Goal: Task Accomplishment & Management: Manage account settings

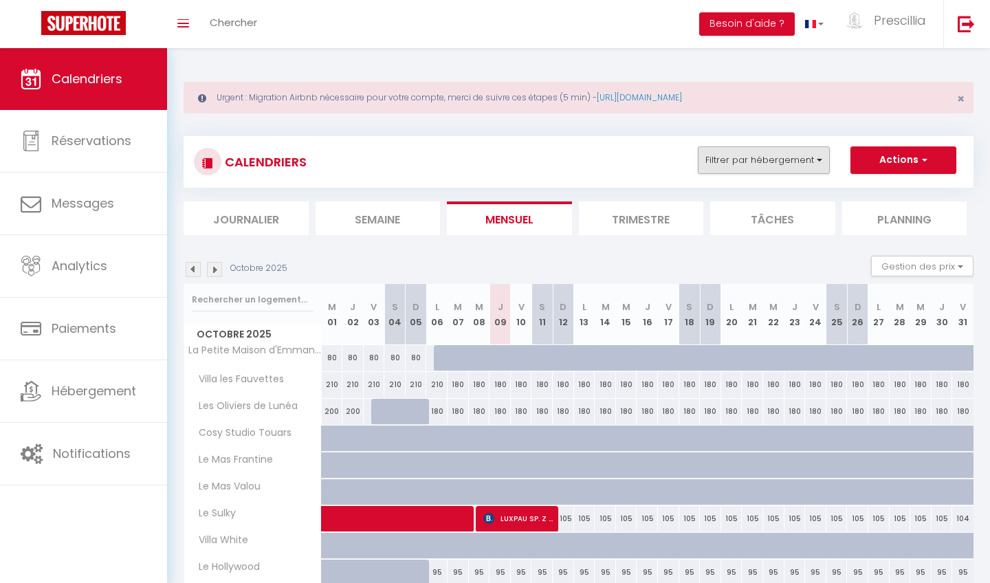
click at [764, 164] on button "Filtrer par hébergement" at bounding box center [764, 160] width 132 height 28
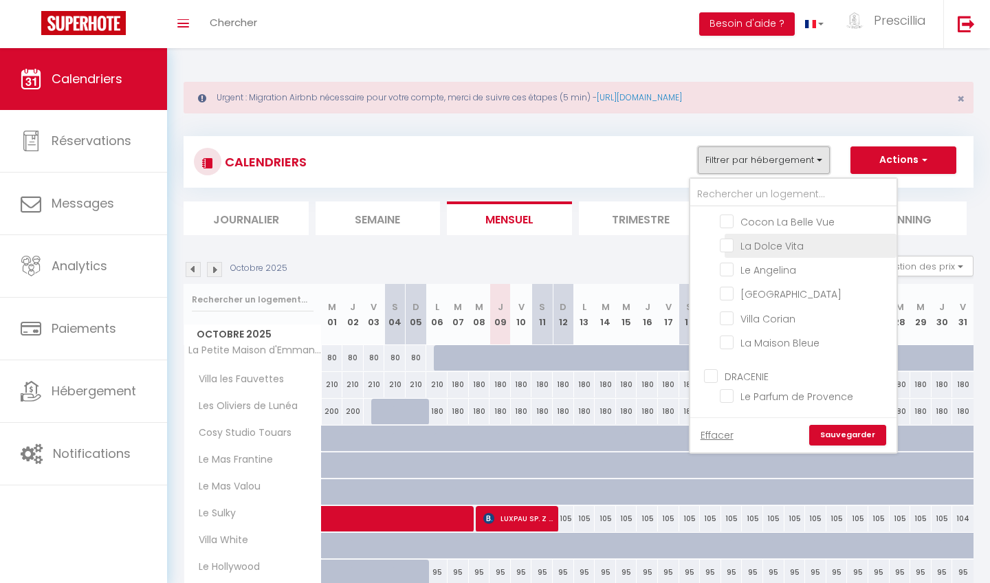
scroll to position [275, 0]
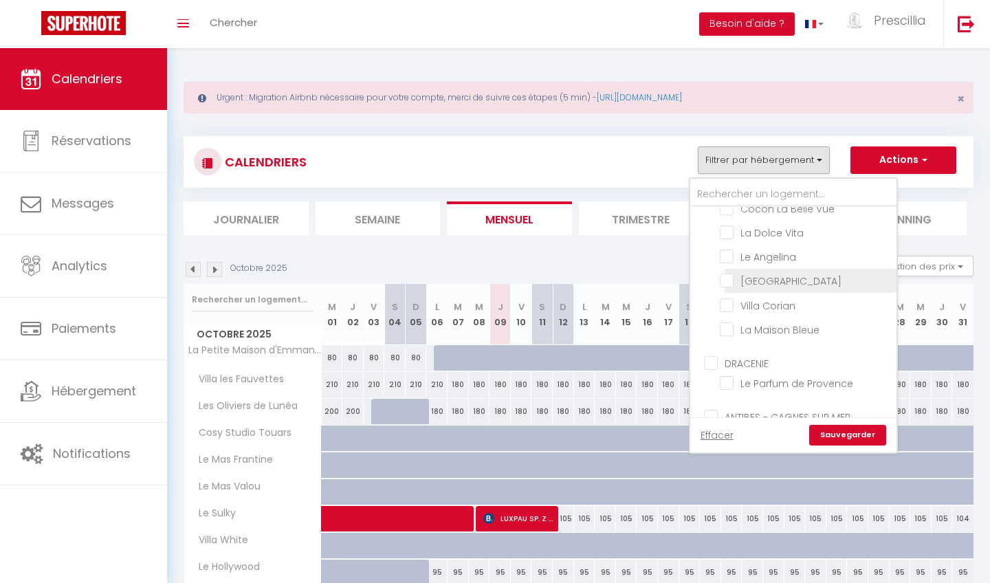
click at [728, 279] on input "[GEOGRAPHIC_DATA]" at bounding box center [806, 280] width 172 height 14
checkbox input "true"
checkbox input "false"
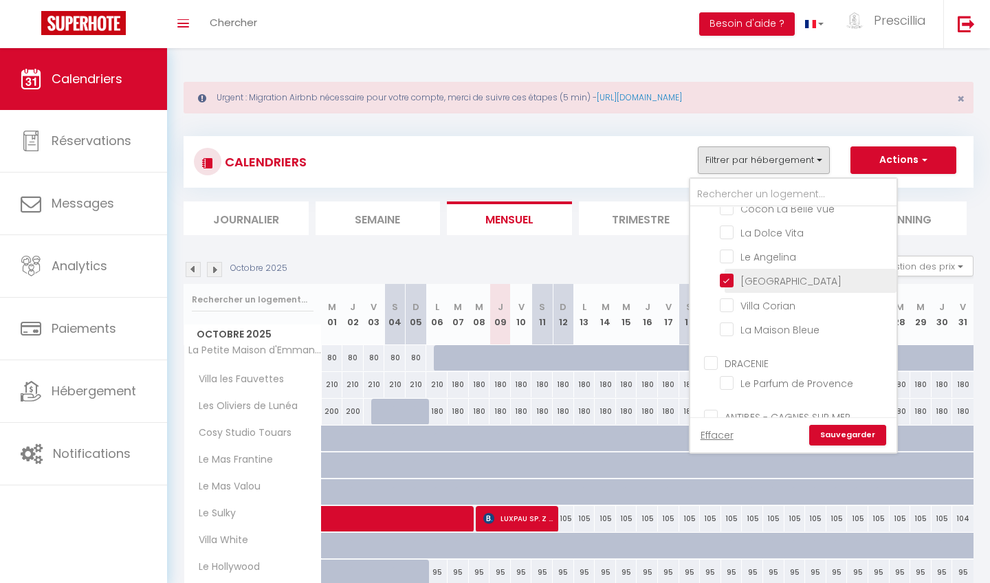
checkbox input "false"
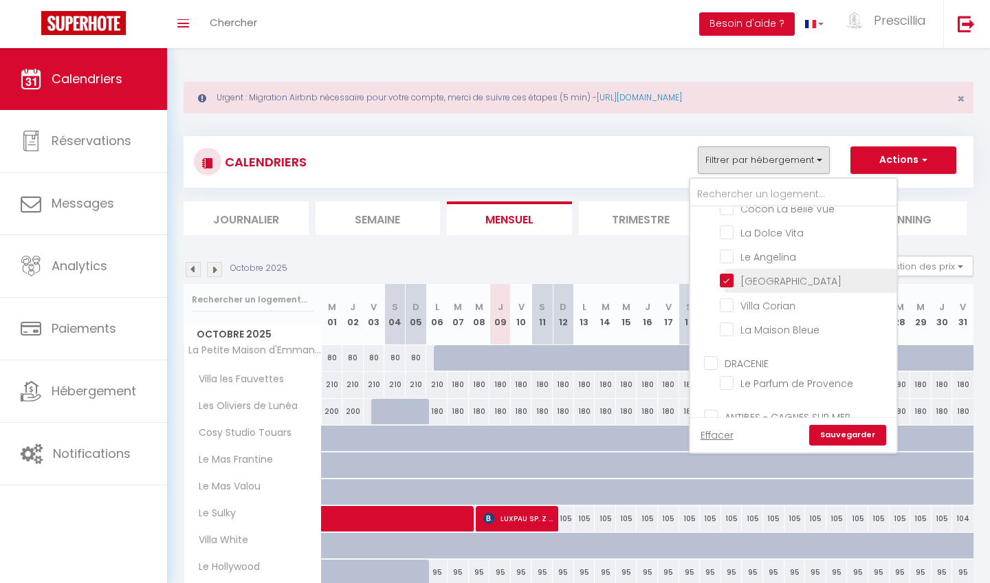
checkbox input "false"
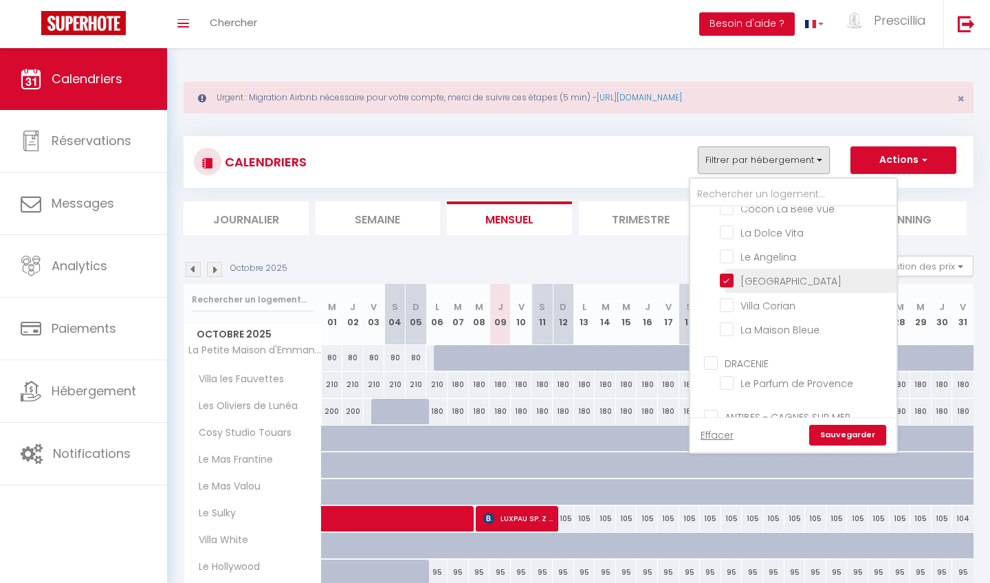
checkbox input "false"
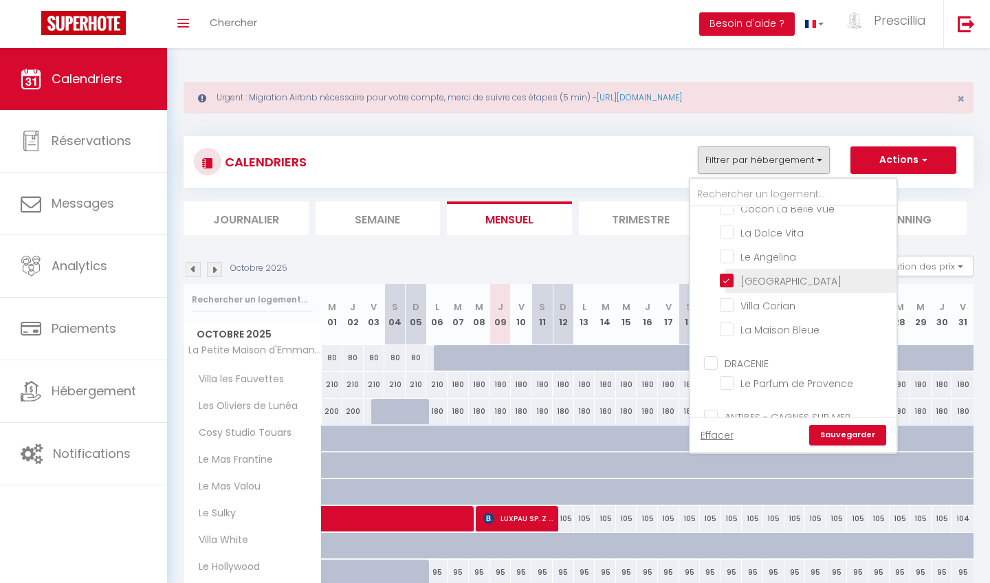
checkbox input "false"
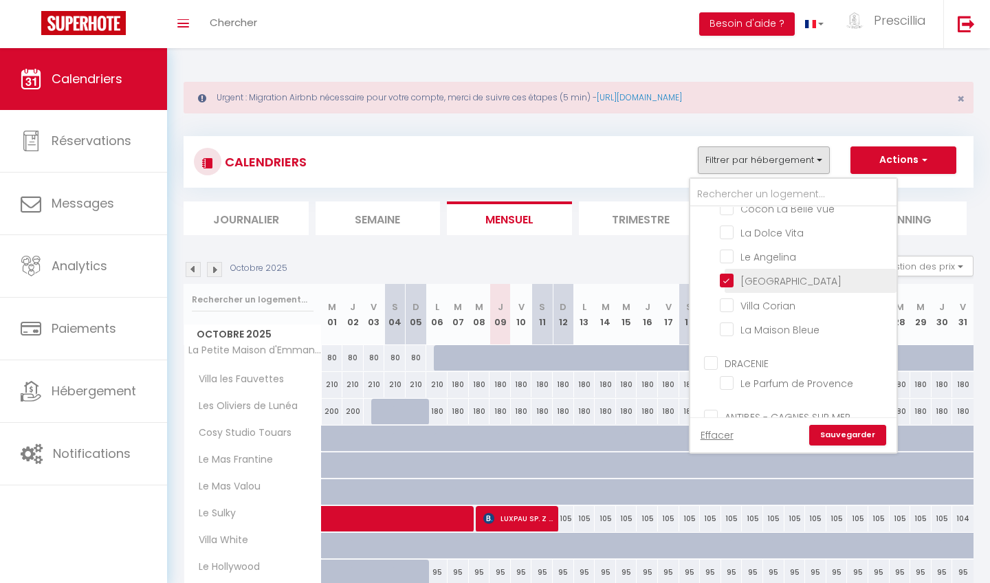
checkbox input "false"
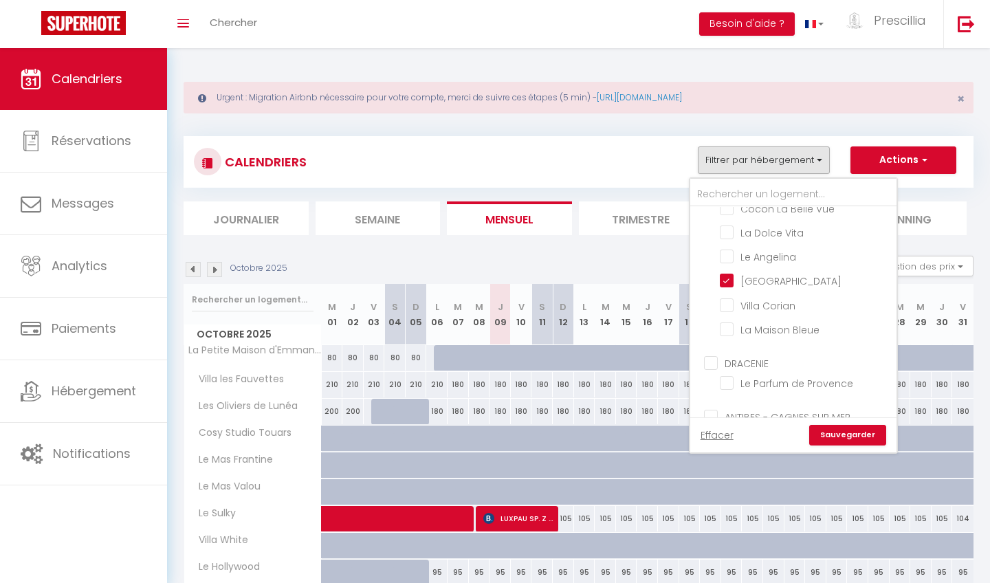
click at [862, 438] on link "Sauvegarder" at bounding box center [848, 435] width 77 height 21
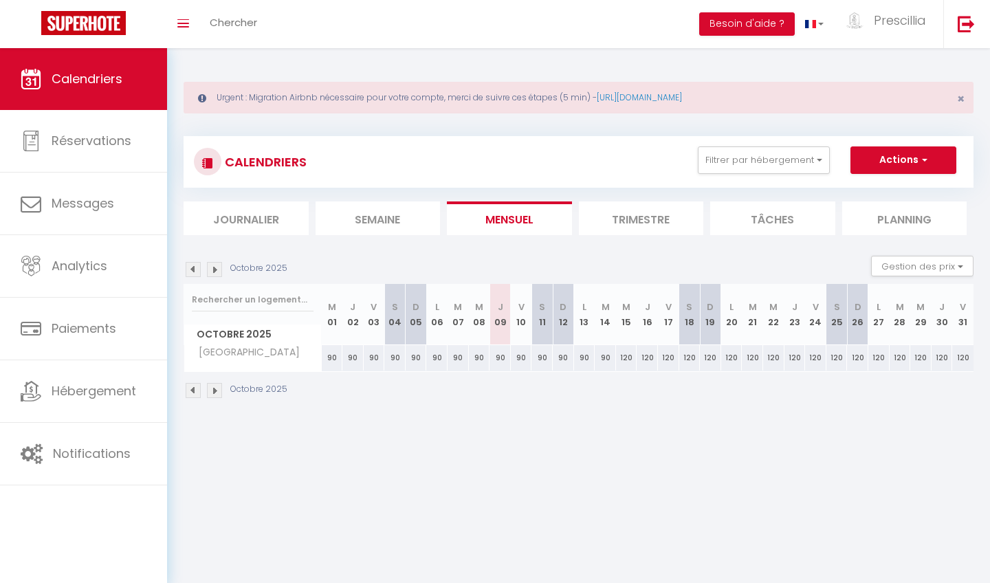
click at [212, 391] on img at bounding box center [214, 390] width 15 height 15
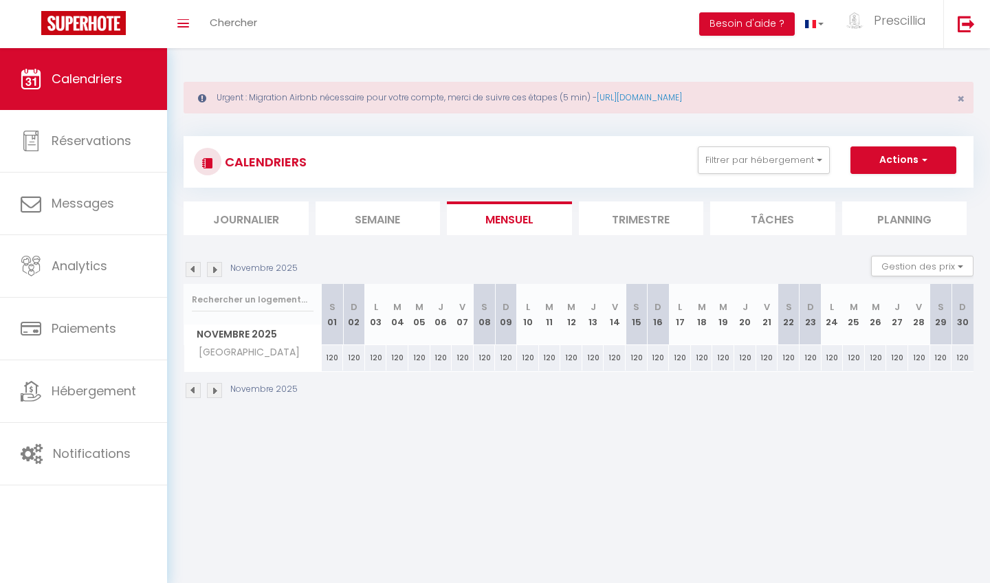
click at [212, 391] on img at bounding box center [214, 390] width 15 height 15
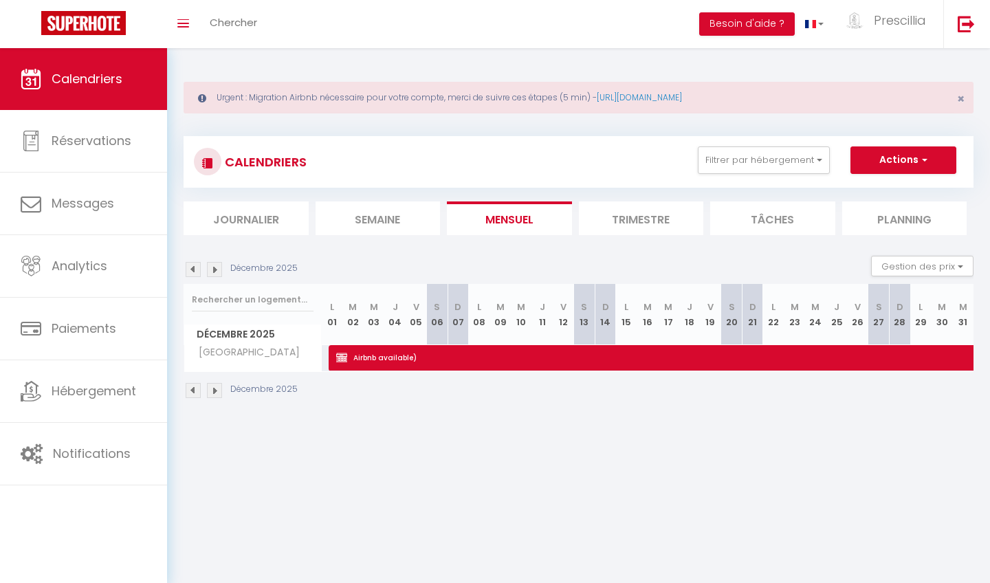
click at [212, 391] on img at bounding box center [214, 390] width 15 height 15
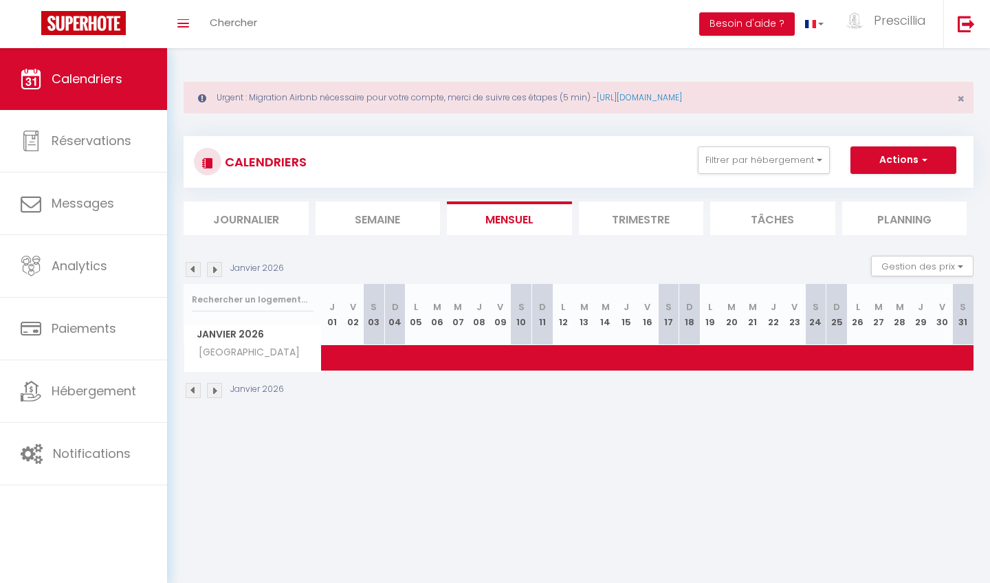
click at [212, 391] on img at bounding box center [214, 390] width 15 height 15
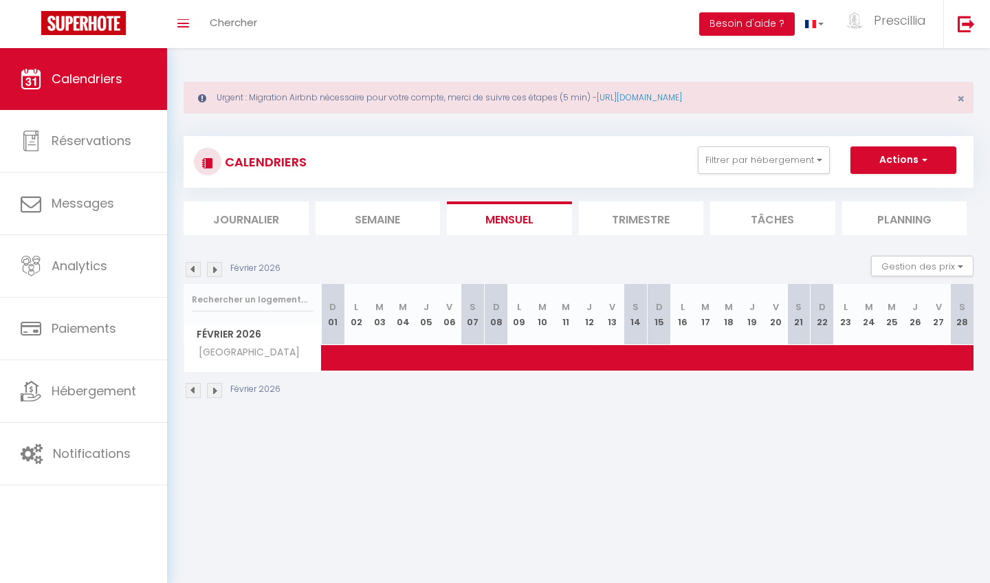
click at [212, 391] on img at bounding box center [214, 390] width 15 height 15
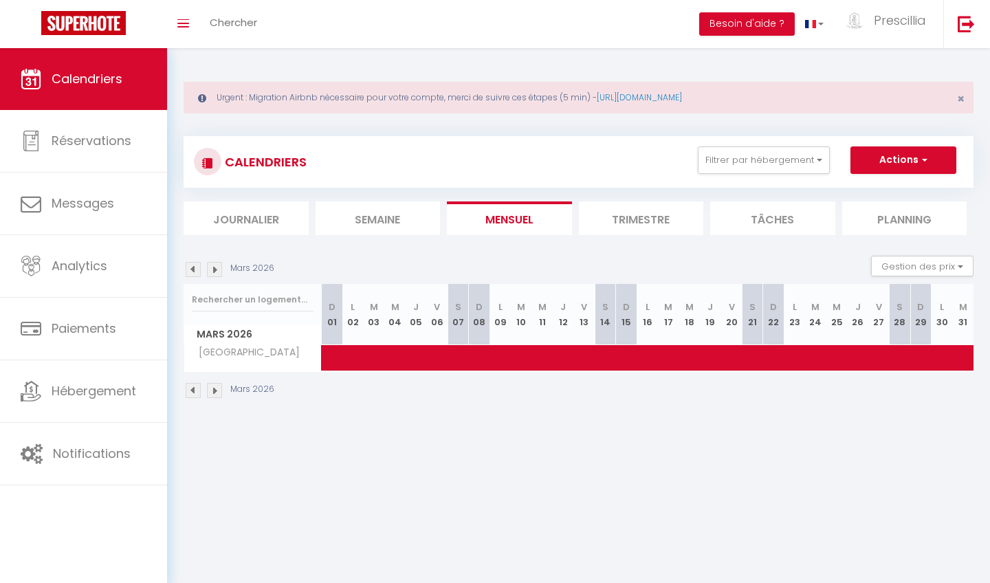
click at [212, 391] on img at bounding box center [214, 390] width 15 height 15
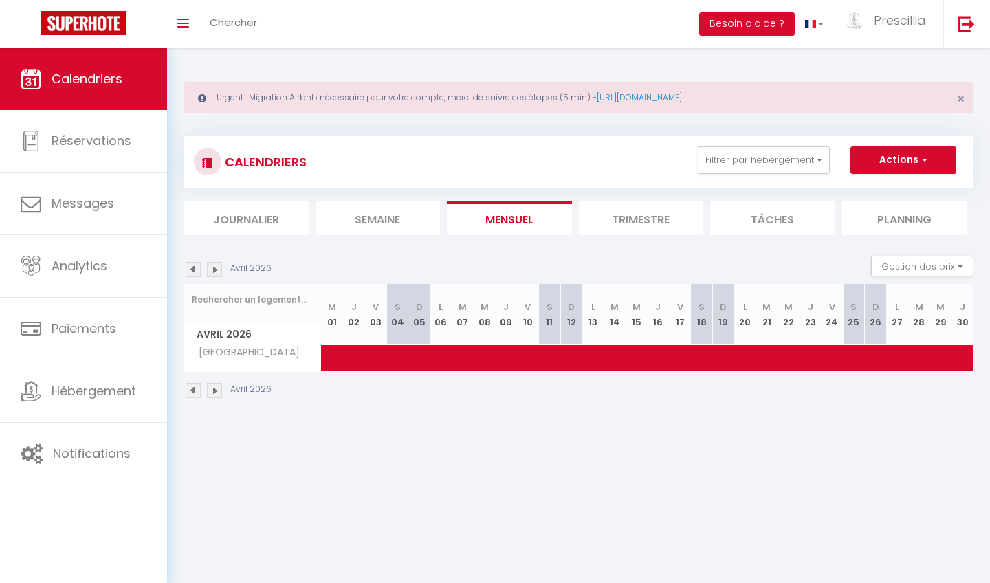
click at [212, 391] on img at bounding box center [214, 390] width 15 height 15
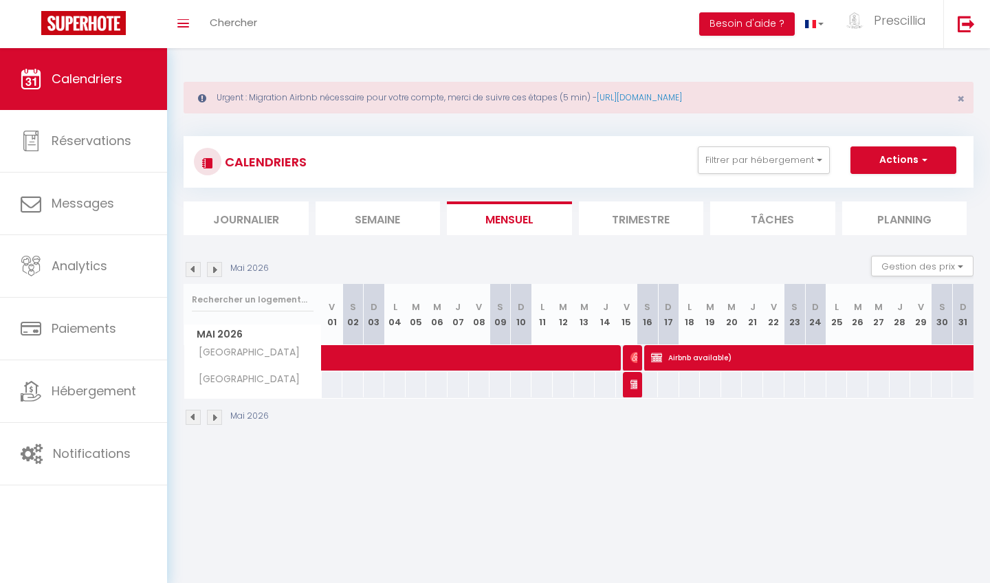
click at [637, 354] on img at bounding box center [636, 357] width 11 height 11
select select "OK"
select select "0"
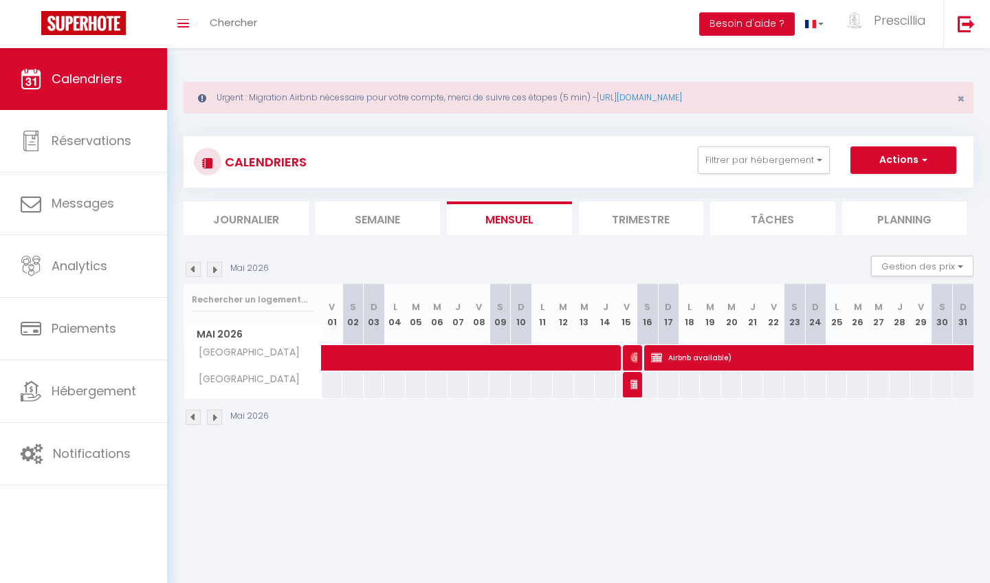
select select "1"
select select
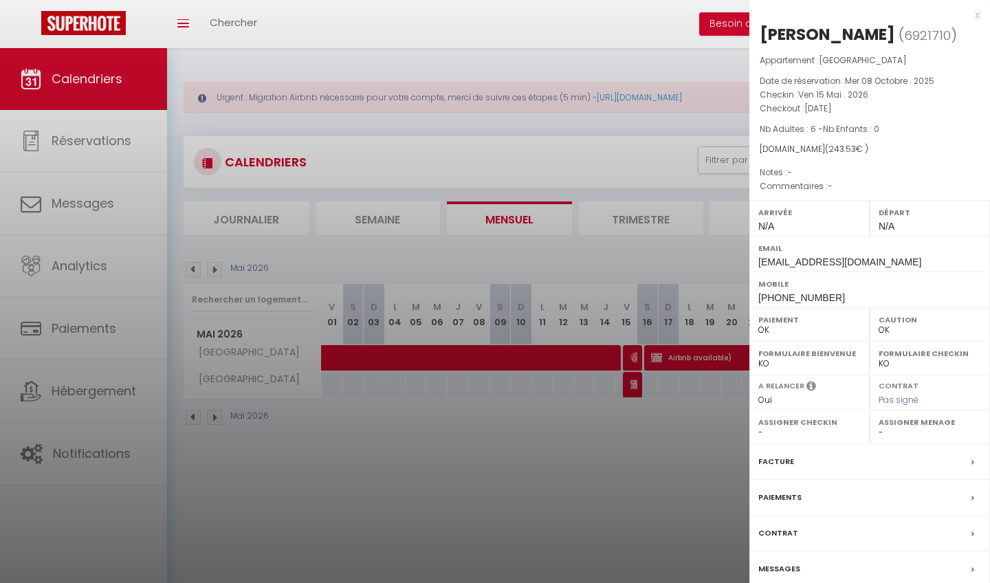
click at [593, 355] on div at bounding box center [495, 291] width 990 height 583
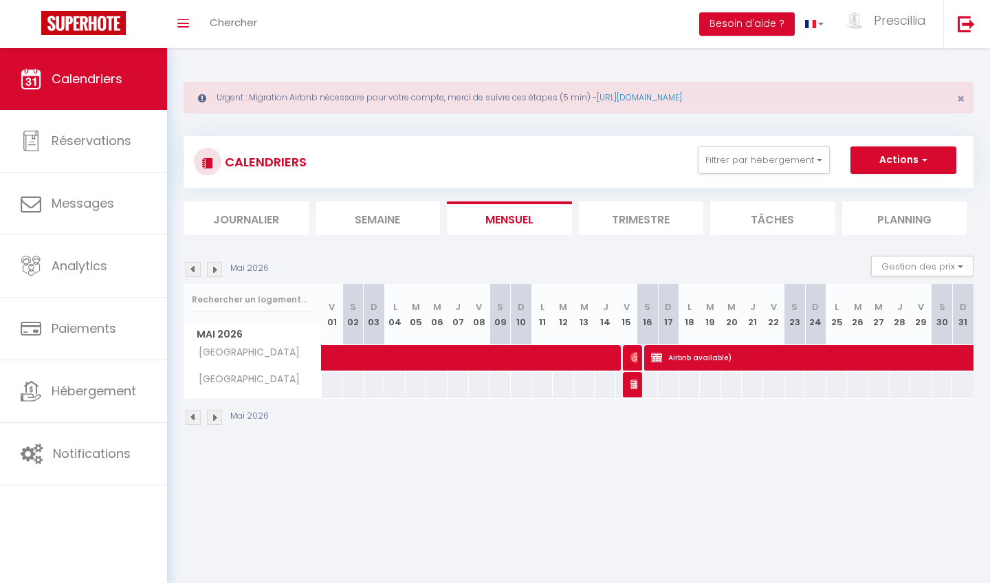
click at [593, 355] on span at bounding box center [557, 358] width 443 height 26
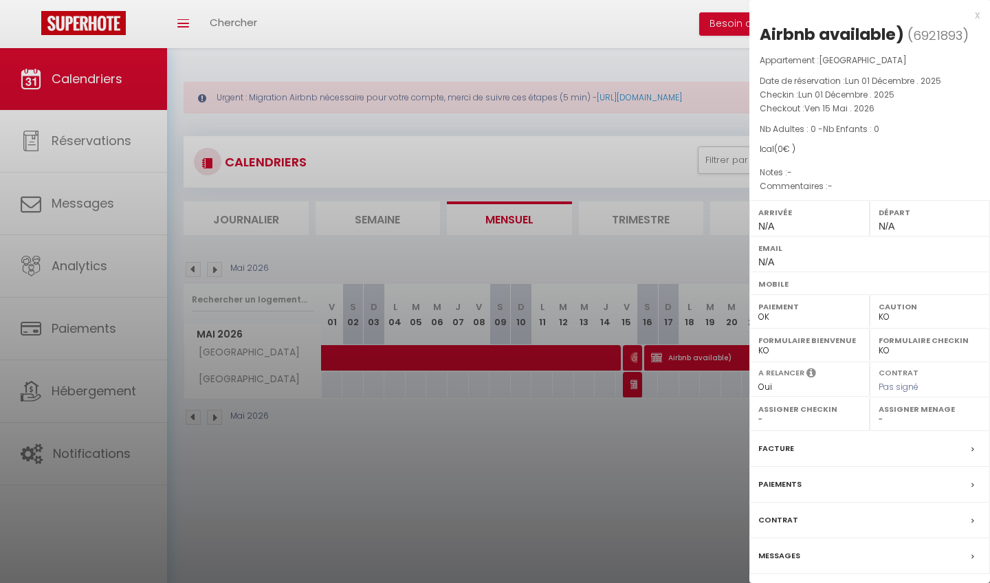
click at [636, 360] on div at bounding box center [495, 291] width 990 height 583
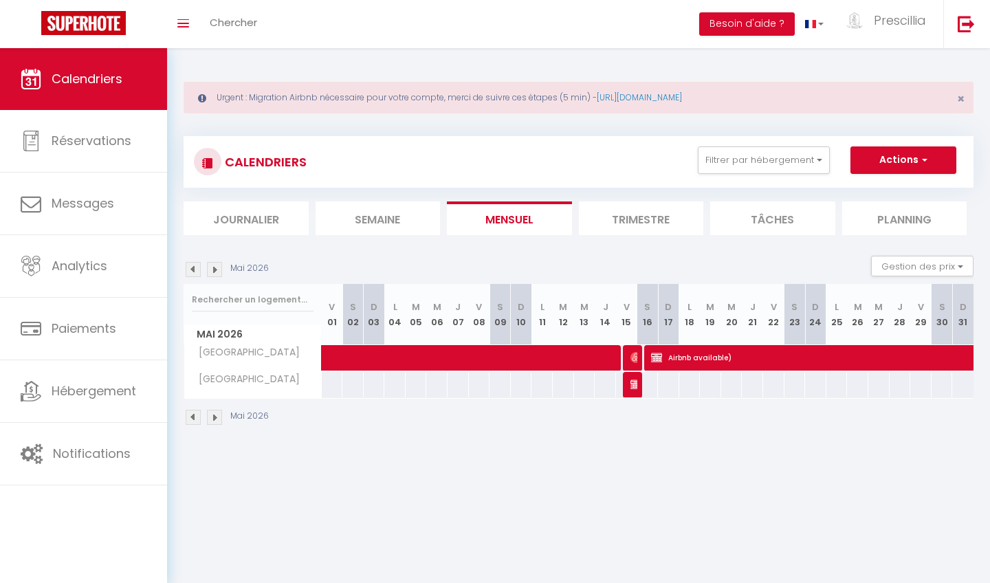
click at [635, 360] on img at bounding box center [636, 357] width 11 height 11
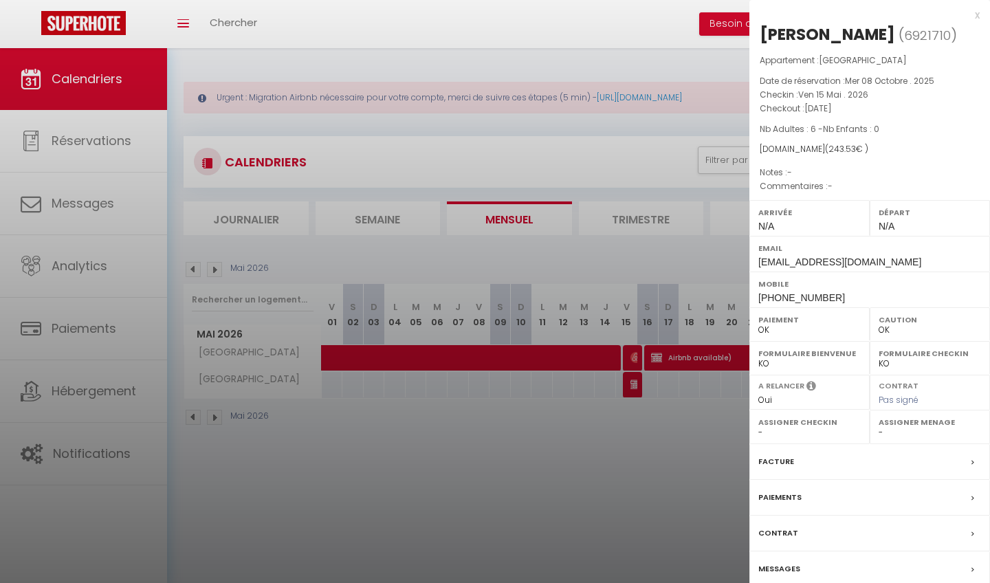
click at [631, 393] on div at bounding box center [495, 291] width 990 height 583
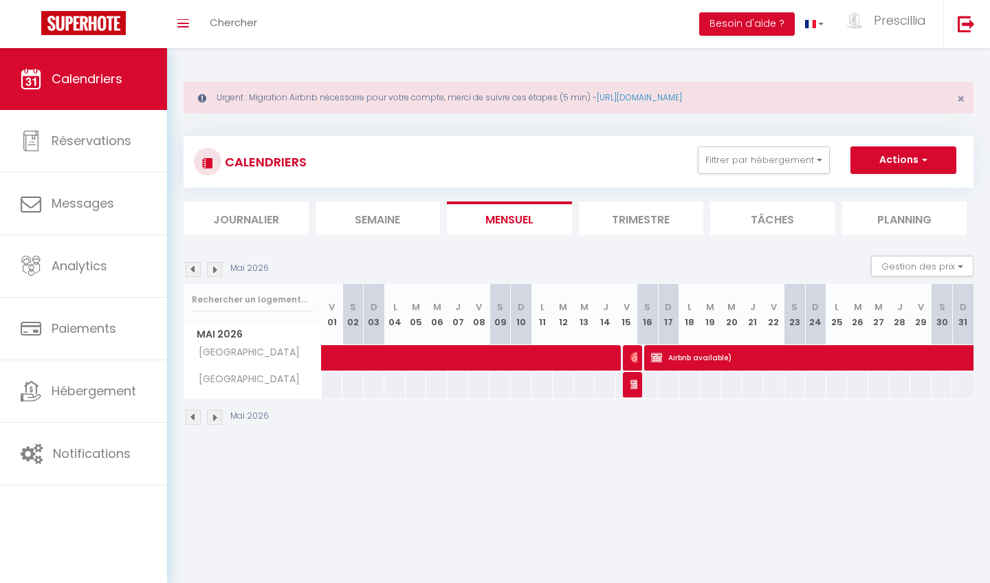
click at [631, 393] on span "Reserved" at bounding box center [634, 384] width 7 height 26
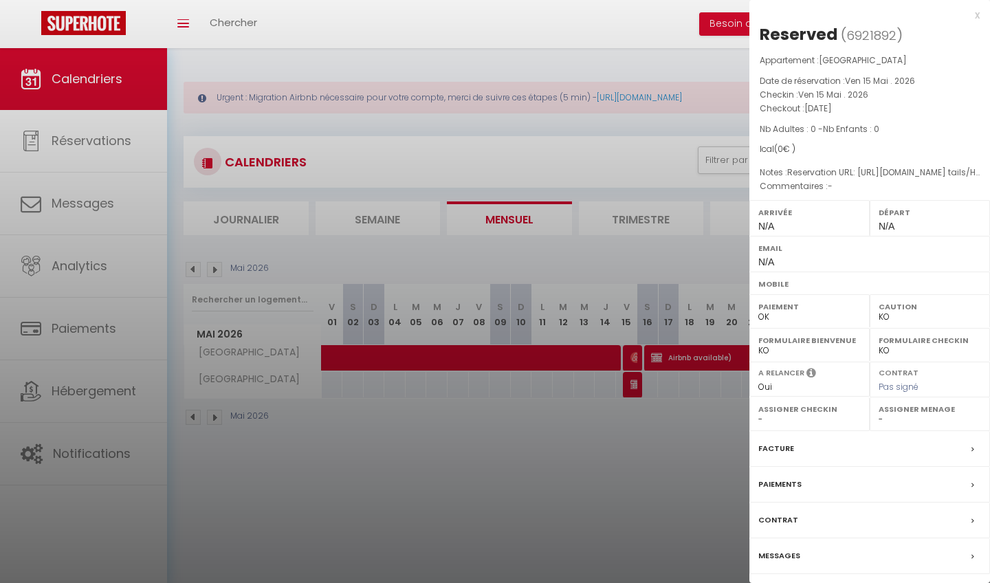
click at [910, 17] on div "x" at bounding box center [865, 15] width 230 height 17
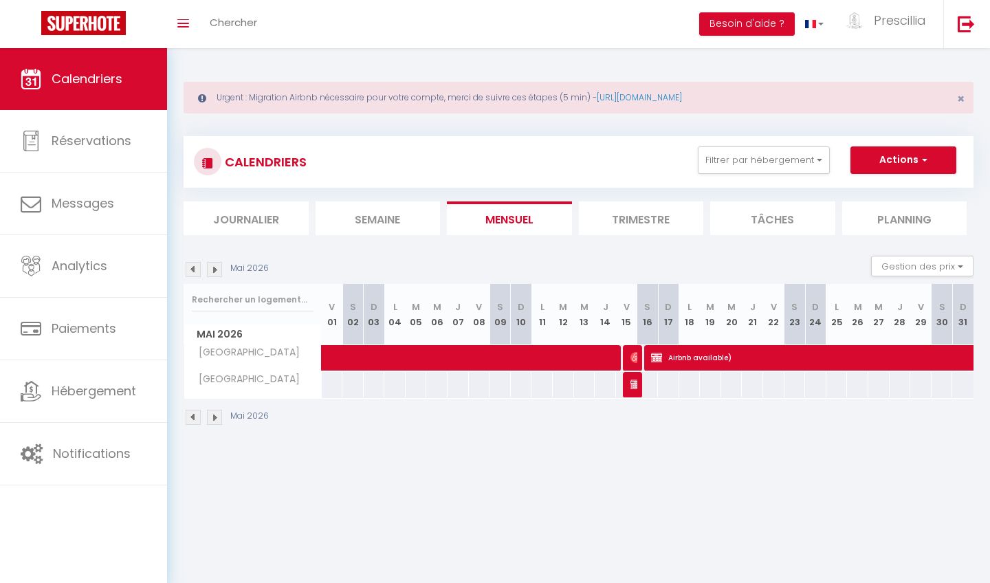
click at [637, 365] on span "[PERSON_NAME]" at bounding box center [634, 358] width 7 height 26
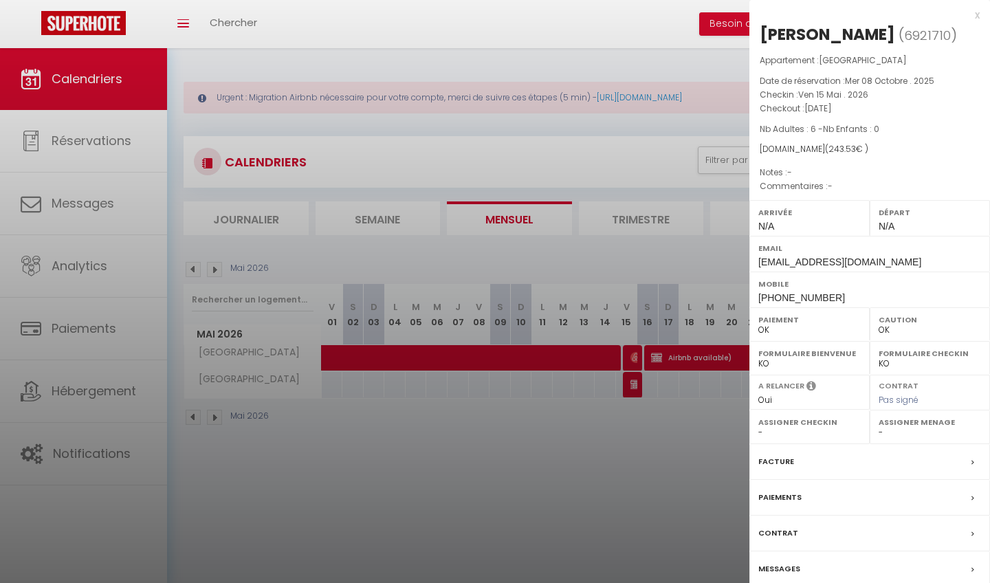
click at [636, 384] on div at bounding box center [495, 291] width 990 height 583
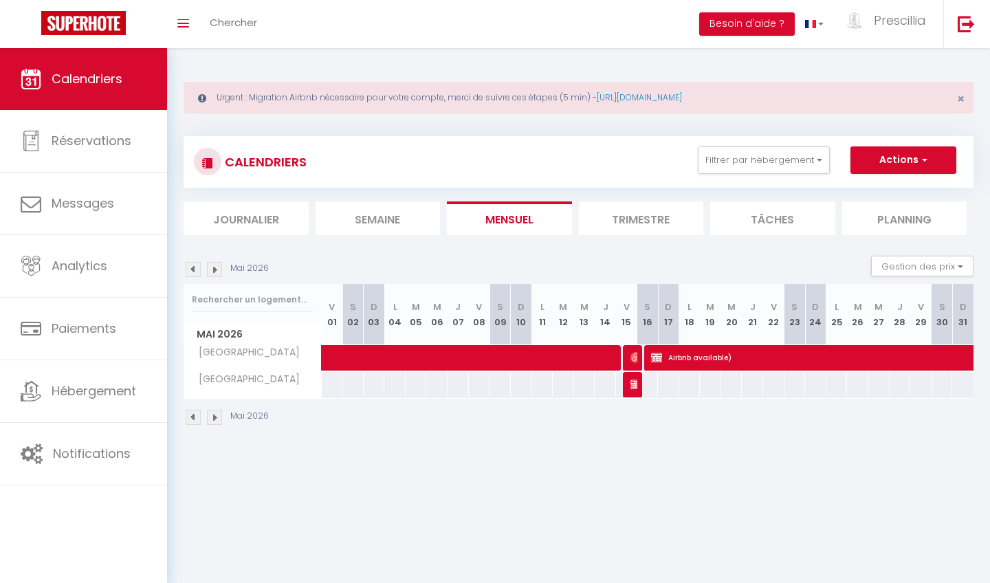
click at [636, 384] on img at bounding box center [636, 384] width 11 height 11
select select "KO"
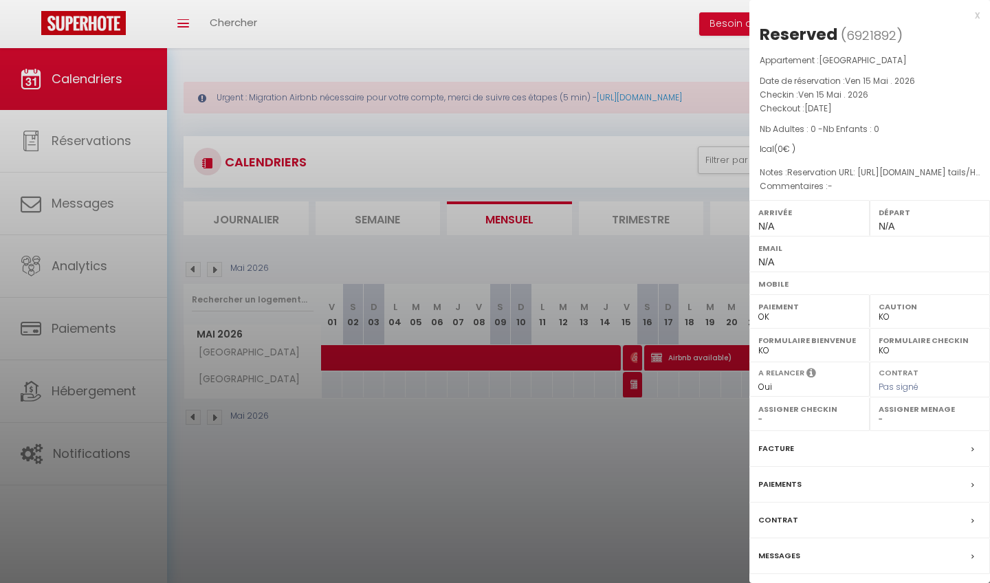
click at [910, 16] on div "x" at bounding box center [865, 15] width 230 height 17
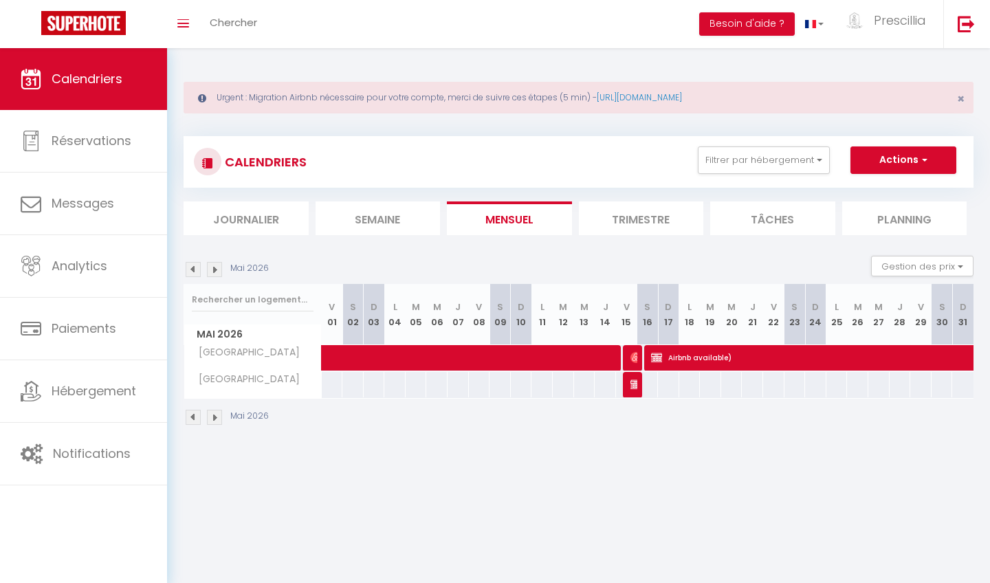
click at [215, 415] on img at bounding box center [214, 417] width 15 height 15
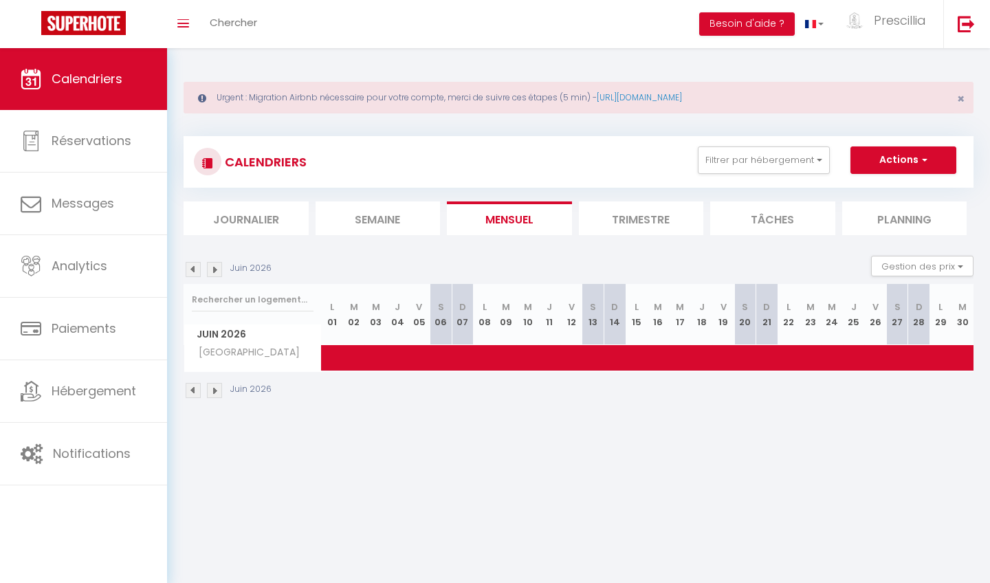
click at [215, 416] on div "Urgent : Migration Airbnb nécessaire pour votre compte, merci de suivre ces éta…" at bounding box center [578, 238] width 823 height 381
click at [215, 417] on div "Urgent : Migration Airbnb nécessaire pour votre compte, merci de suivre ces éta…" at bounding box center [578, 238] width 823 height 381
click at [215, 373] on div "Juin 2026" at bounding box center [579, 392] width 790 height 41
click at [215, 380] on div "Juin 2026" at bounding box center [579, 392] width 790 height 41
click at [215, 393] on img at bounding box center [214, 390] width 15 height 15
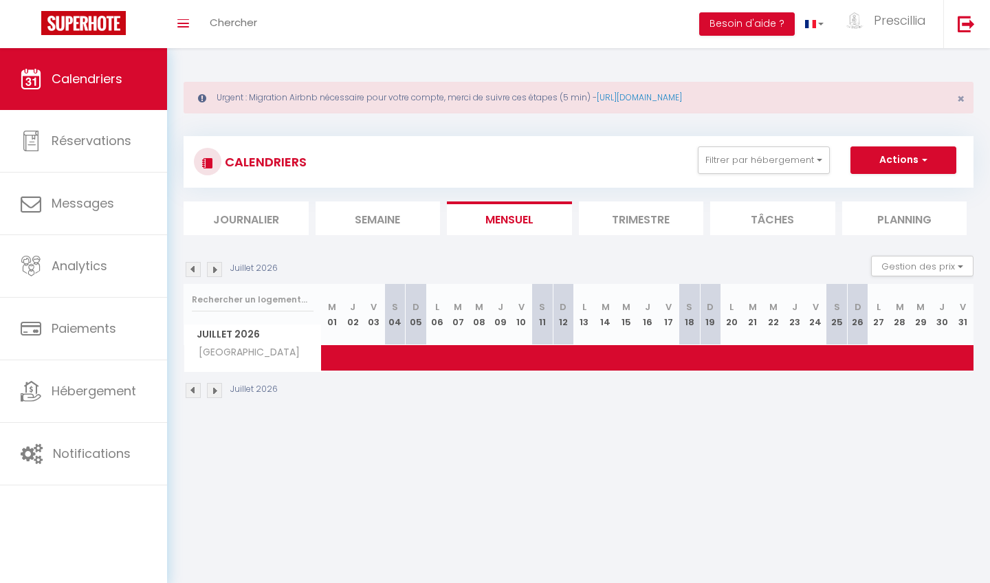
click at [215, 393] on img at bounding box center [214, 390] width 15 height 15
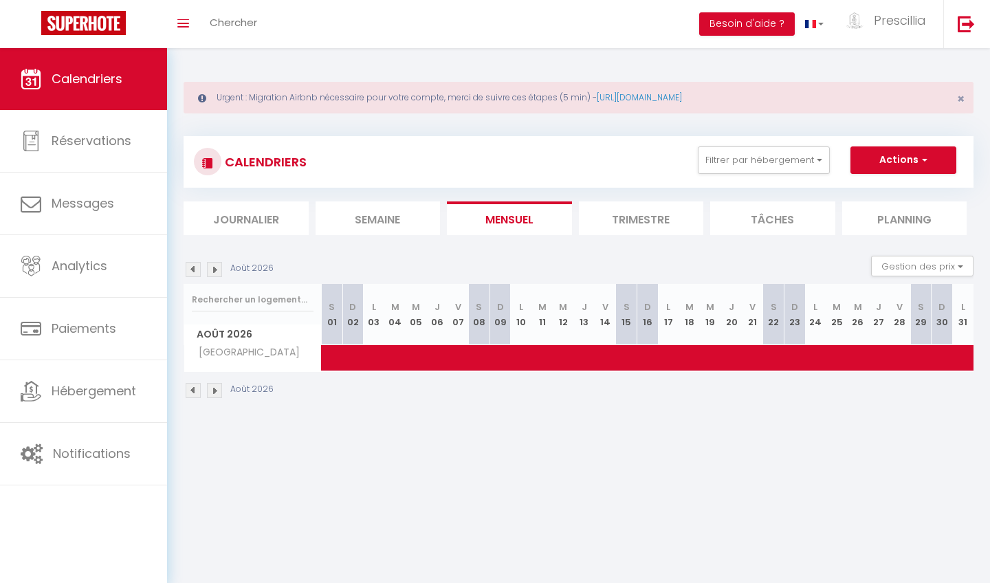
click at [215, 393] on img at bounding box center [214, 390] width 15 height 15
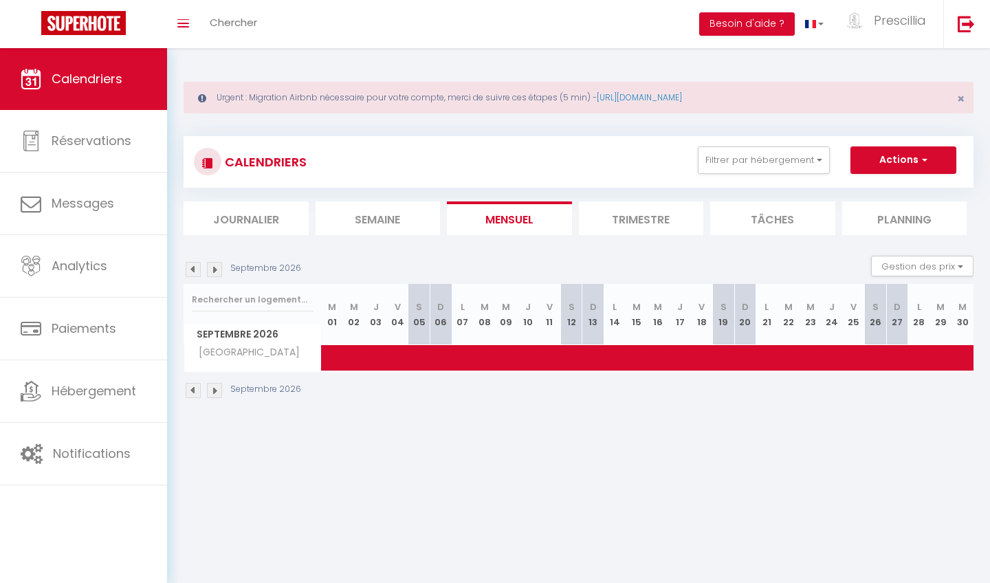
click at [215, 393] on img at bounding box center [214, 390] width 15 height 15
select select "KO"
select select "0"
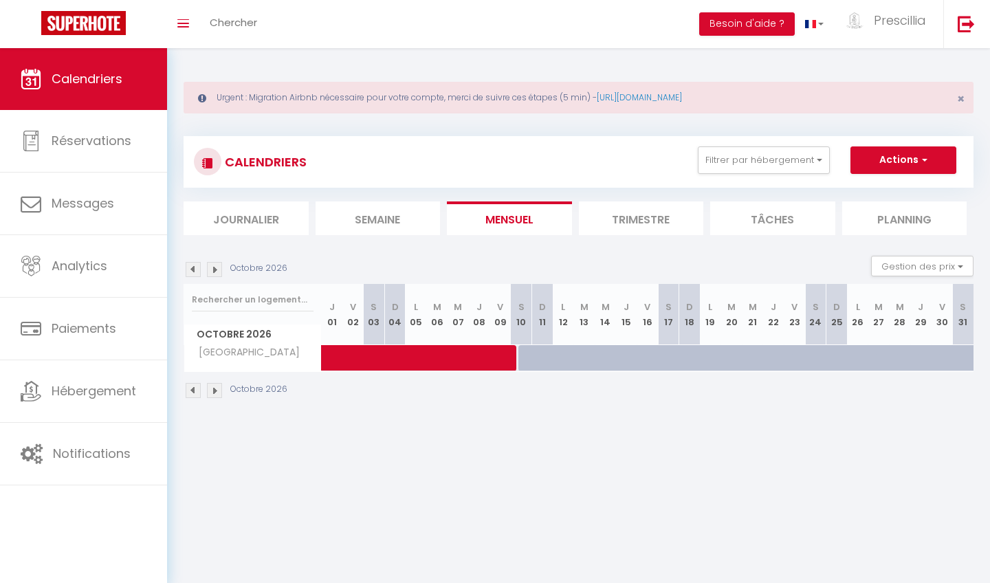
click at [402, 357] on span at bounding box center [478, 358] width 285 height 26
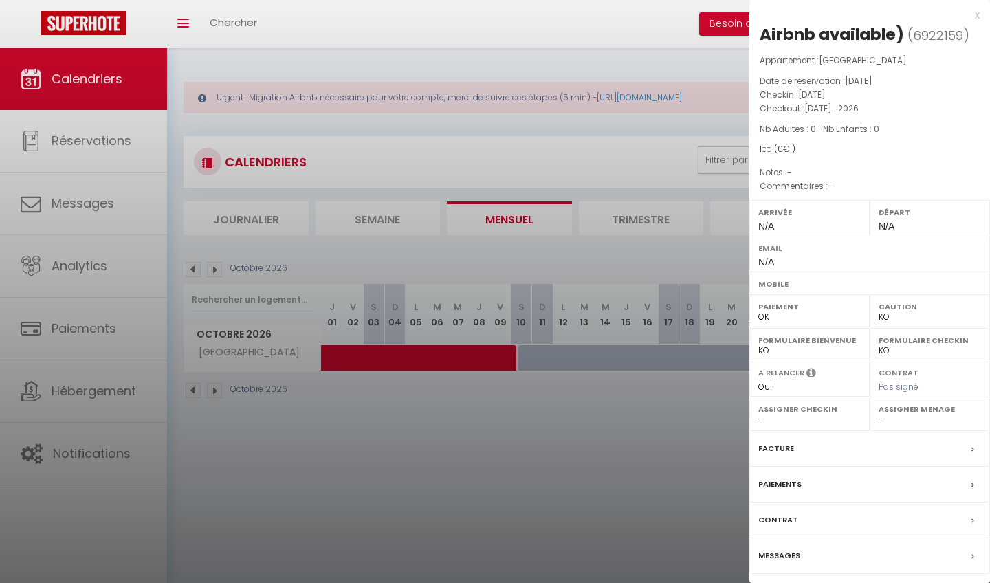
click at [598, 353] on div at bounding box center [495, 291] width 990 height 583
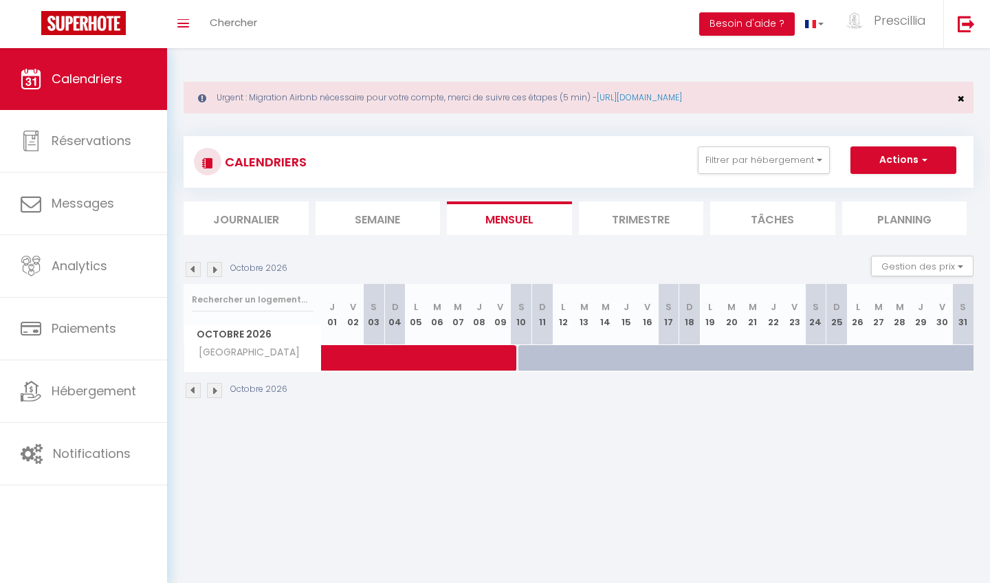
click at [910, 97] on span "×" at bounding box center [961, 98] width 8 height 17
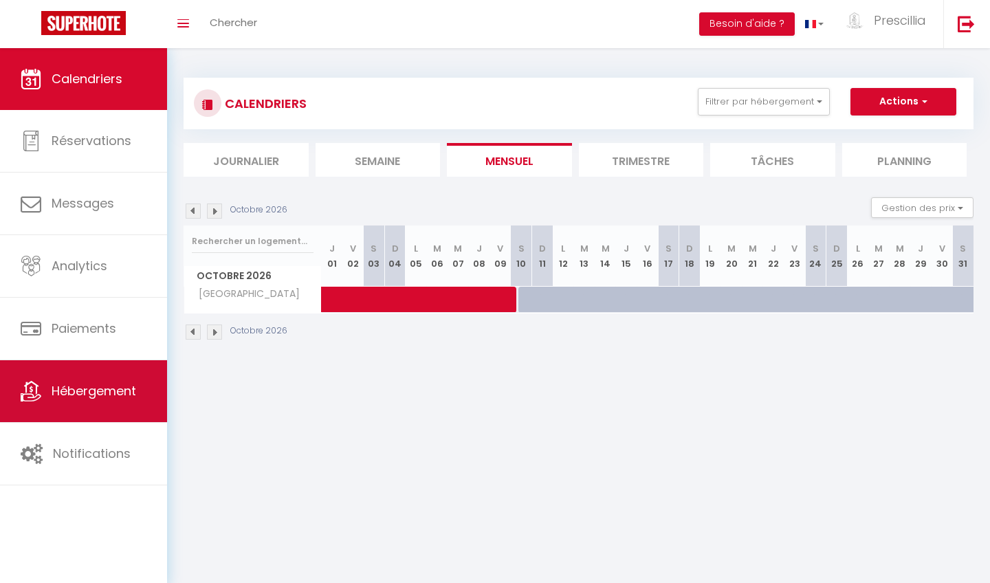
click at [76, 413] on link "Hébergement" at bounding box center [83, 391] width 167 height 62
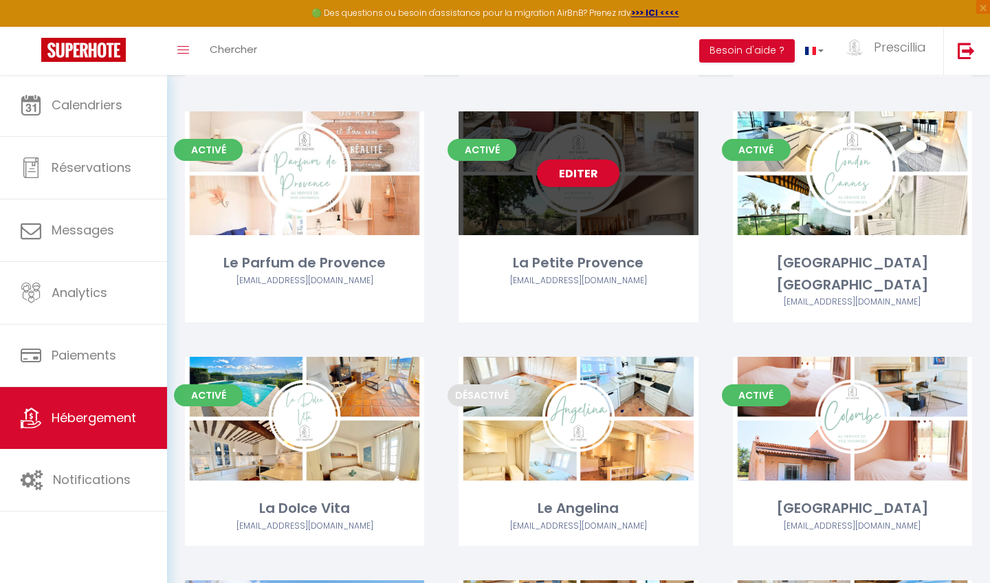
scroll to position [1409, 0]
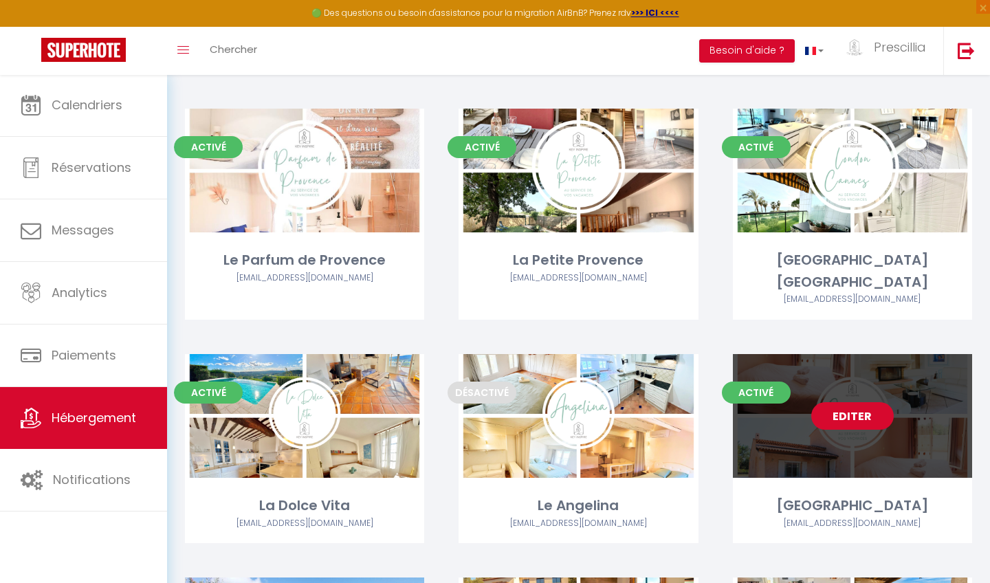
click at [869, 402] on link "Editer" at bounding box center [853, 416] width 83 height 28
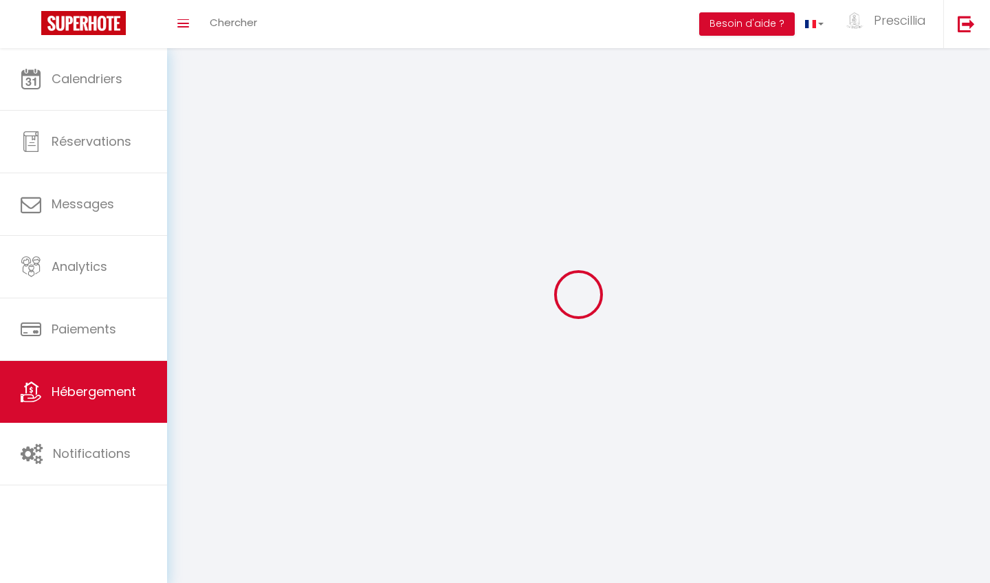
select select "1"
select select
select select "28"
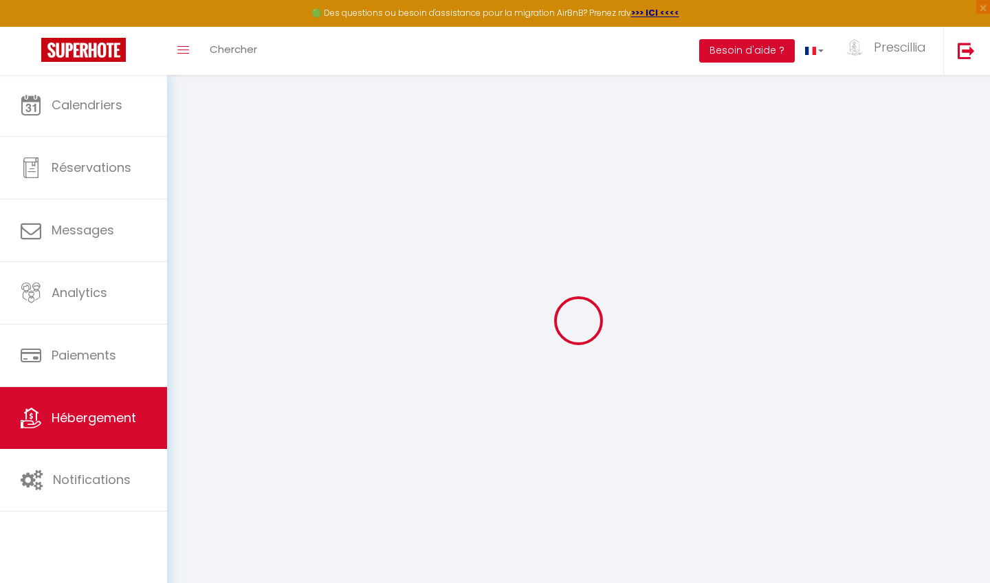
select select
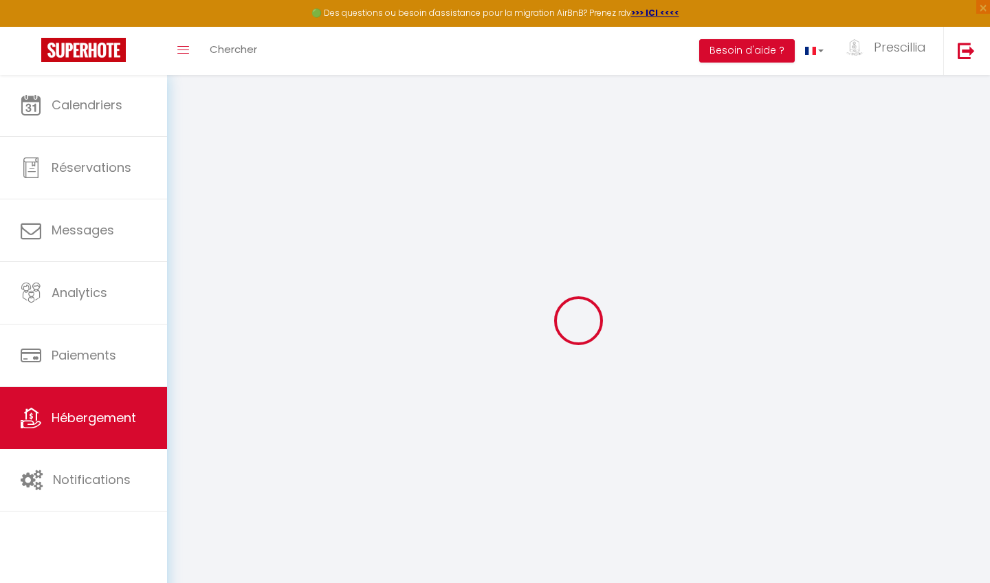
select select
checkbox input "false"
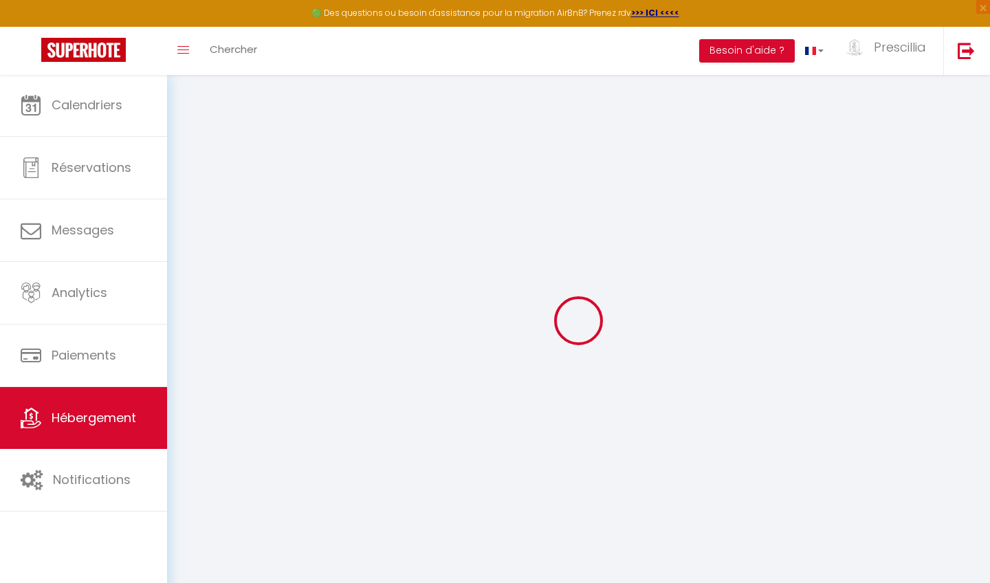
select select
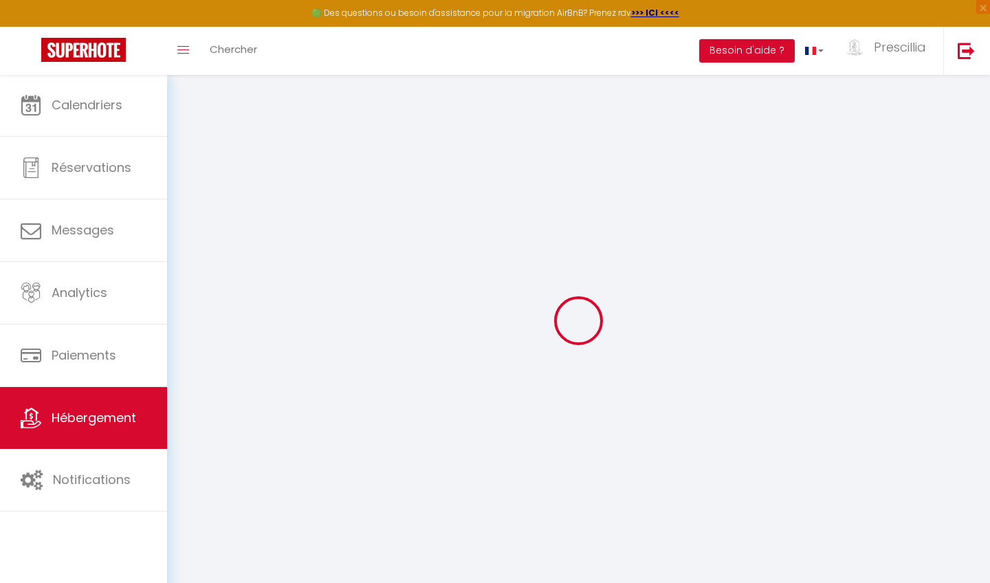
select select
checkbox input "false"
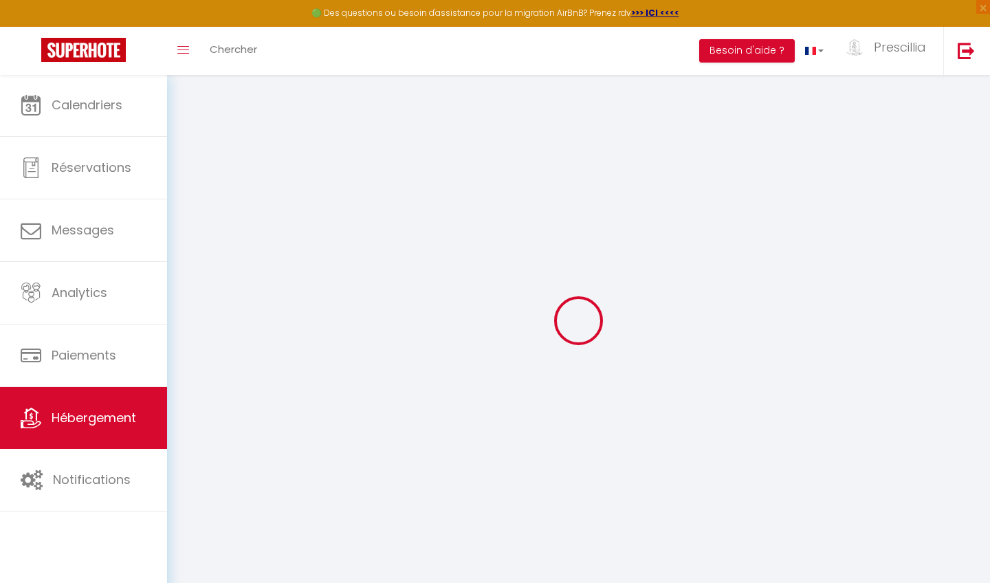
checkbox input "false"
select select
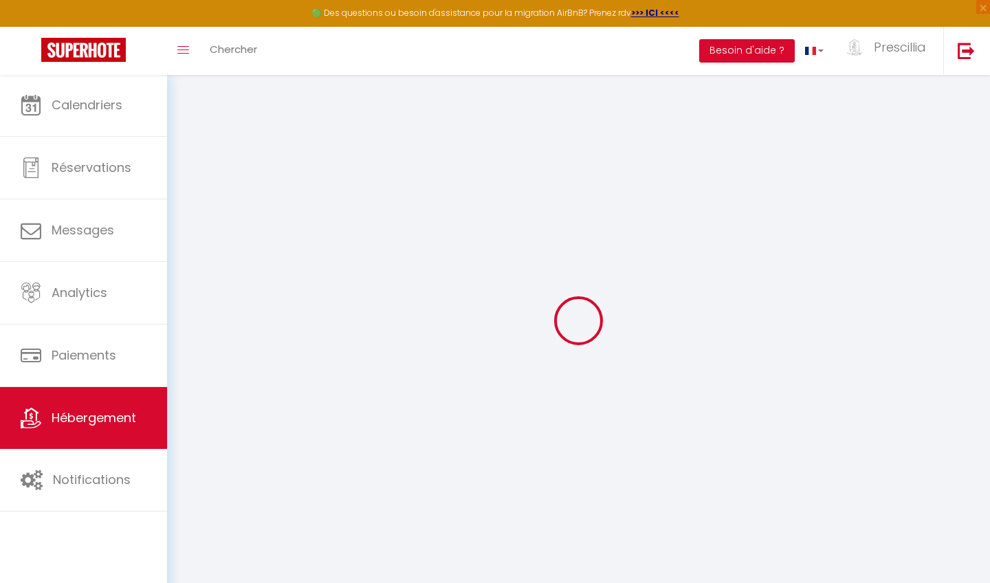
select select
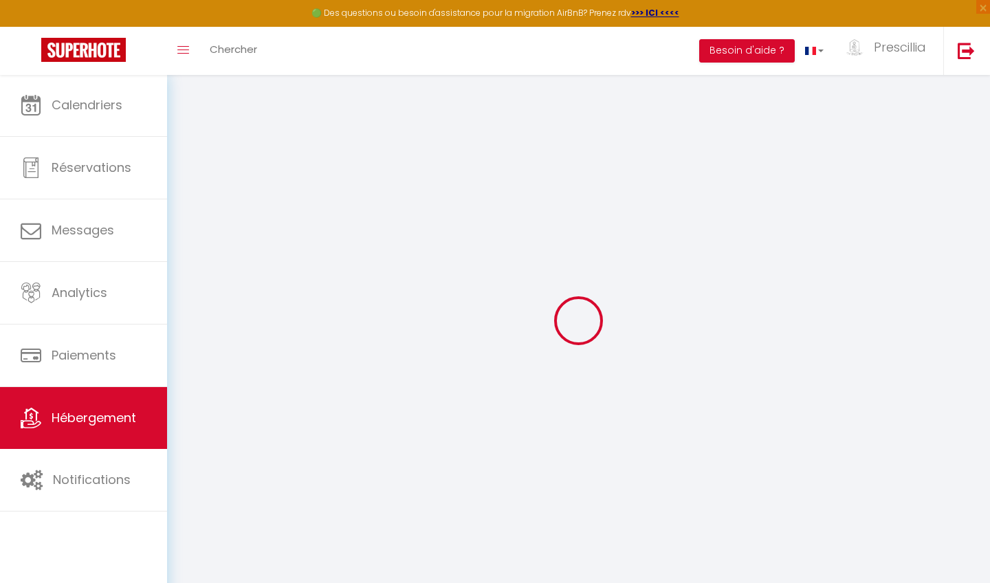
checkbox input "false"
select select
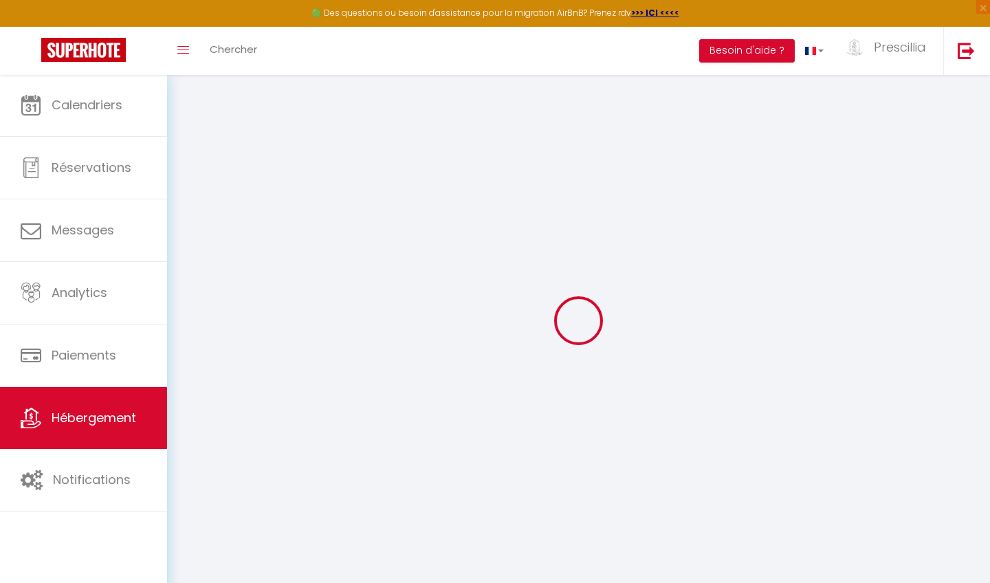
select select
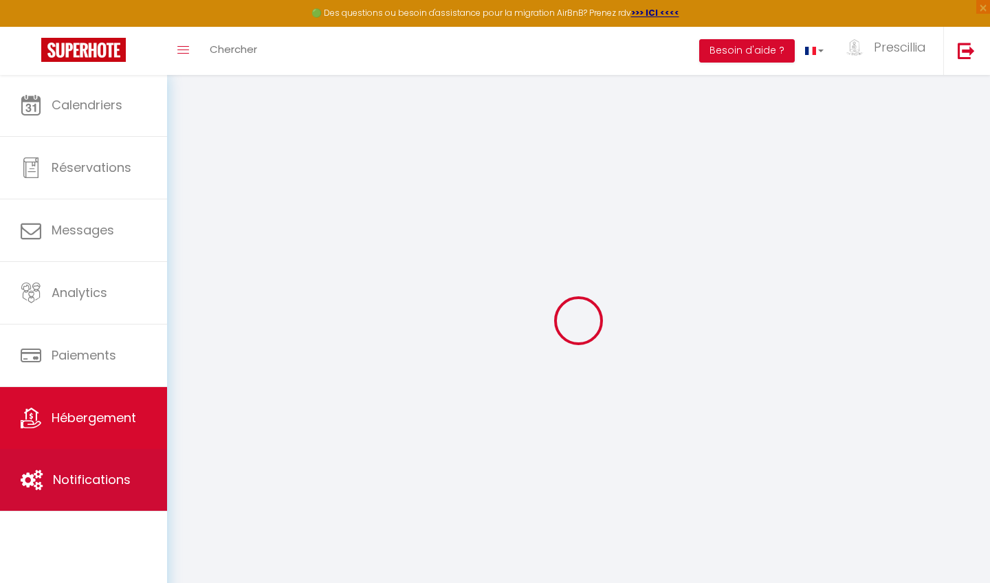
select select
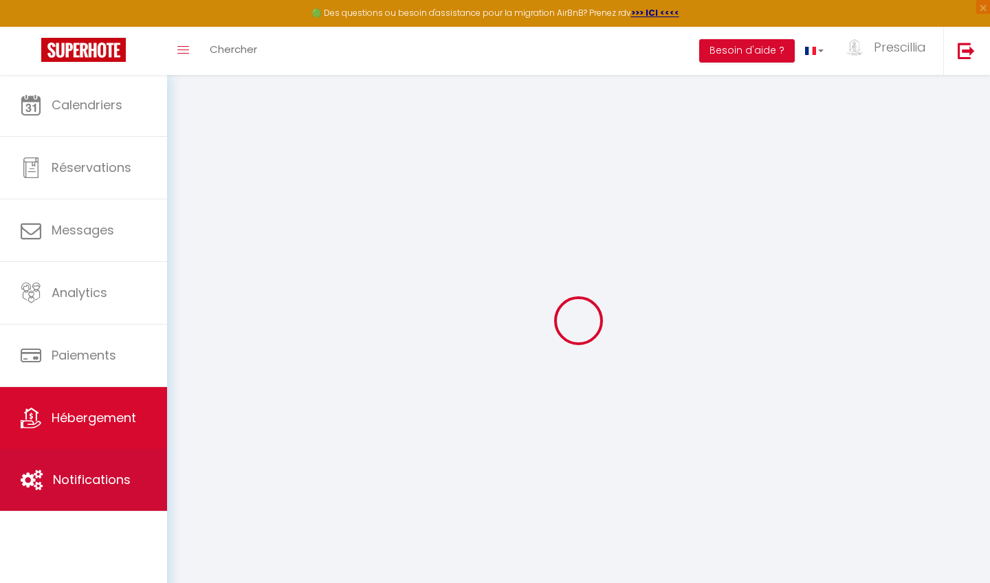
select select
checkbox input "false"
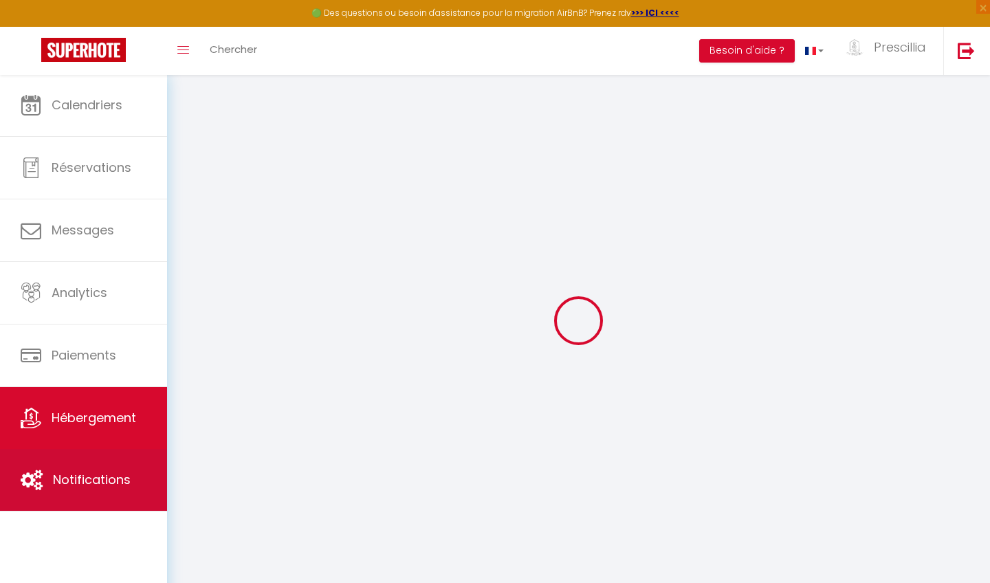
select select
type input "[GEOGRAPHIC_DATA]"
type input "[PERSON_NAME]"
type input "SANSON"
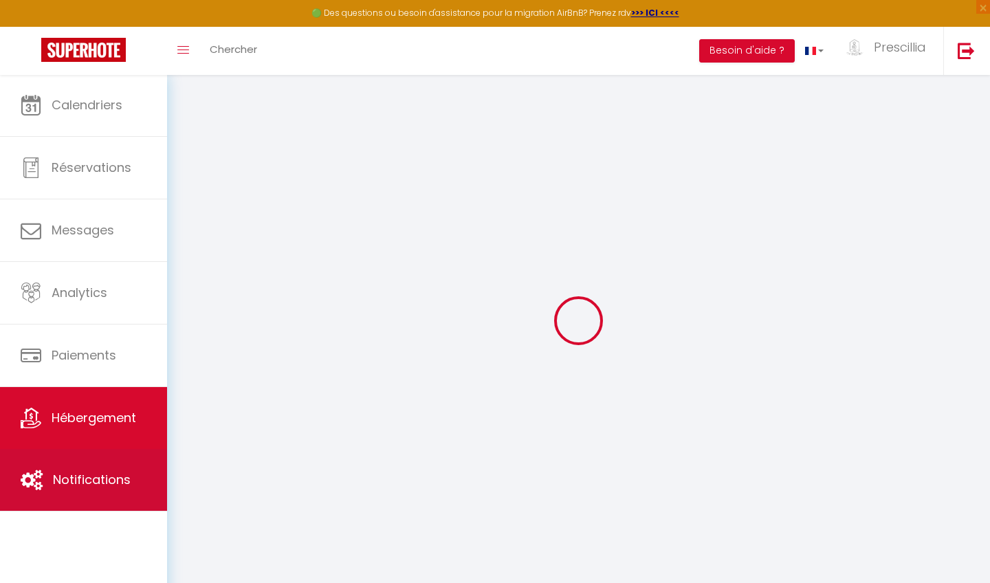
type input "CALLIAN"
select select "houses"
select select "6"
select select "3"
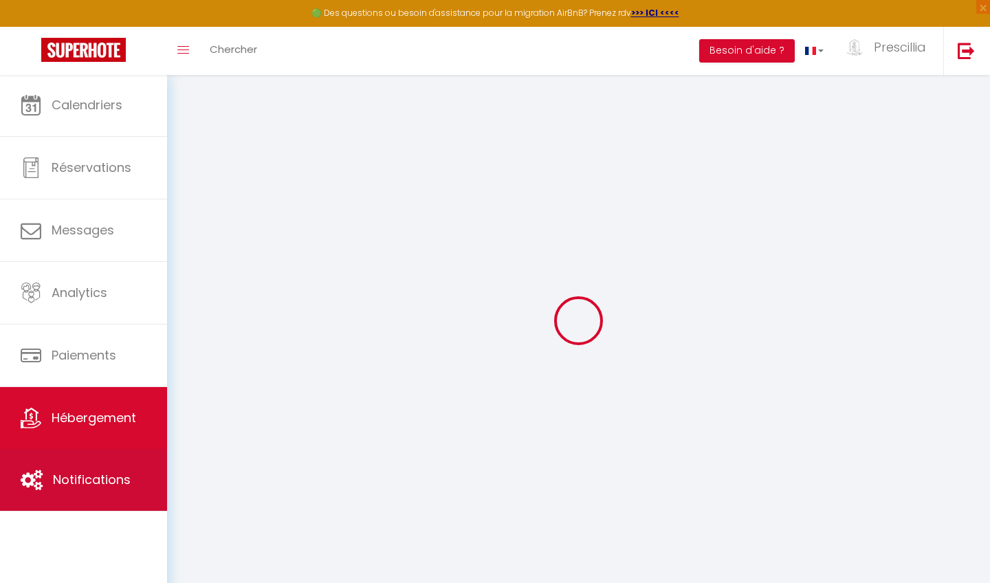
select select "3"
type input "180"
type input "120"
type input "6.19"
type input "1000"
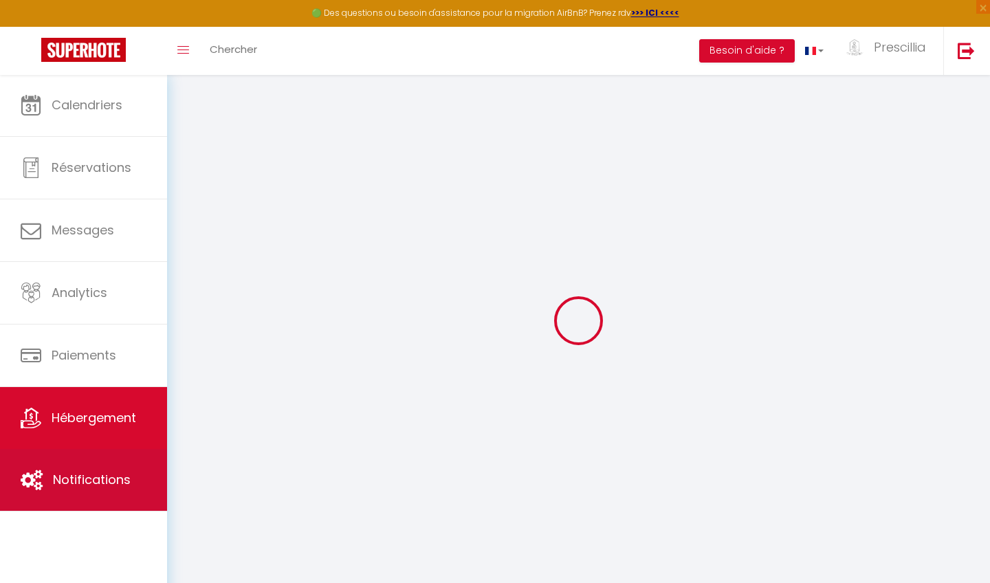
type input "20"
select select
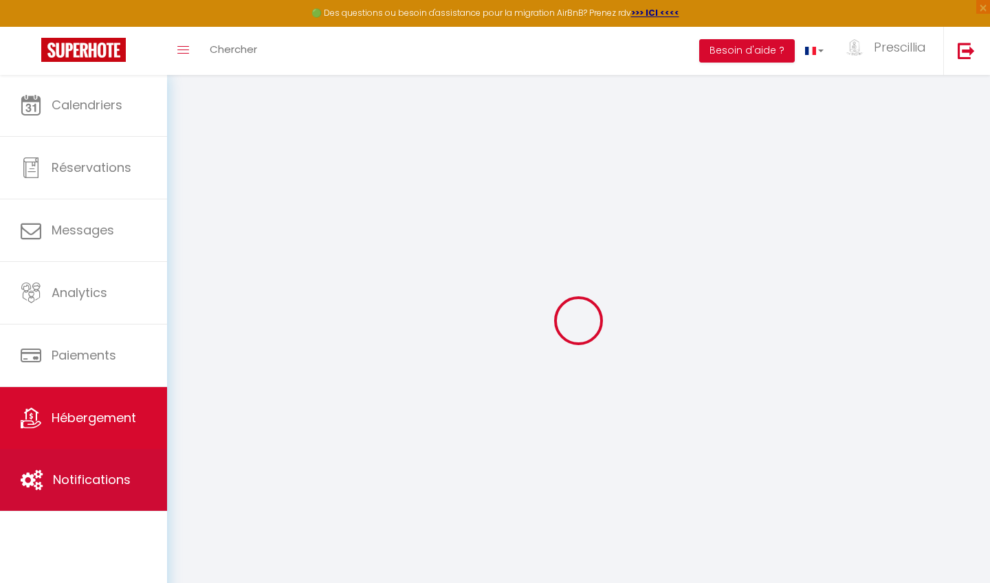
select select
type input "497 Chemin Plan Guillon"
type input "83440"
type input "CALLIAN"
type input "[EMAIL_ADDRESS][DOMAIN_NAME]"
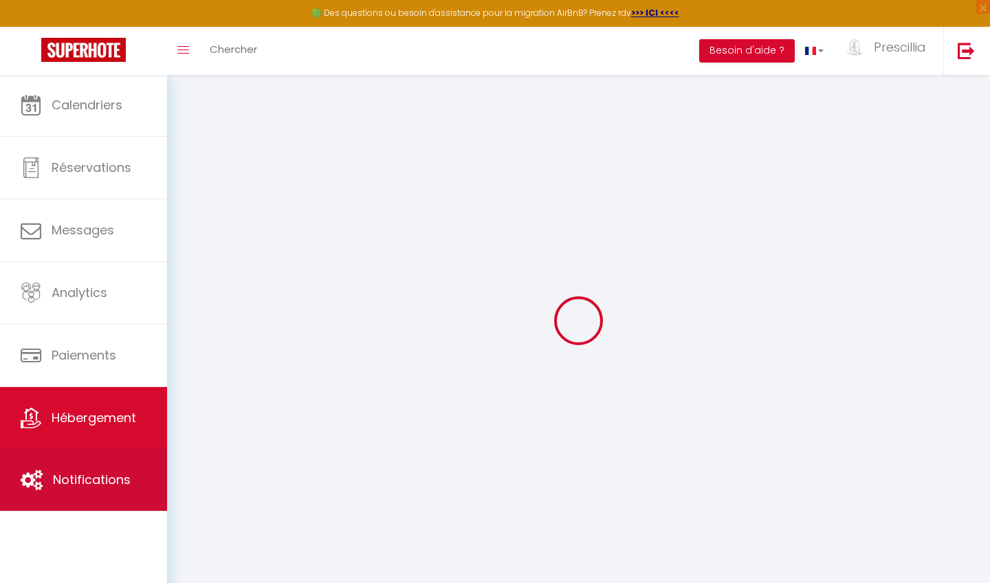
select select "8592"
checkbox input "false"
checkbox input "true"
checkbox input "false"
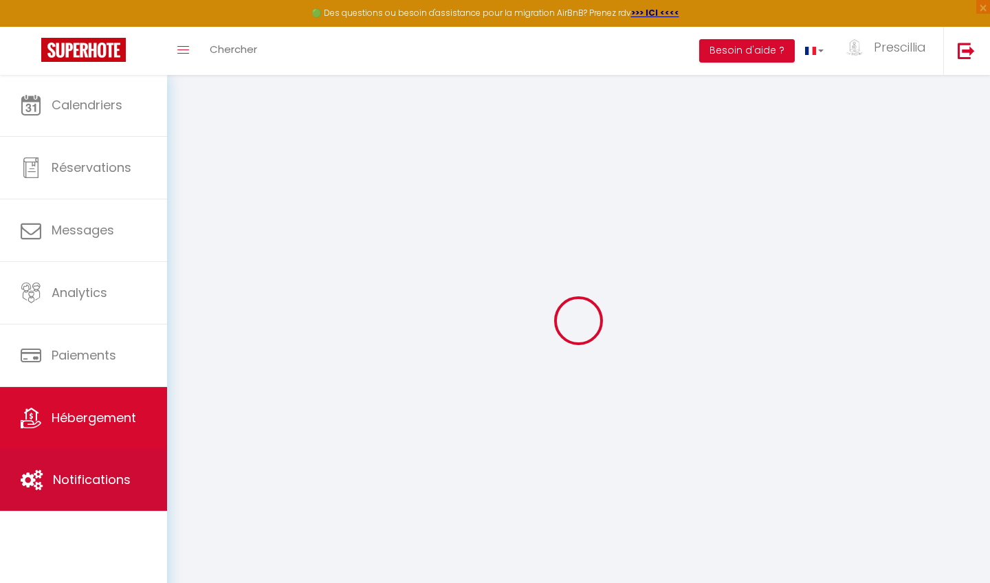
type input "25"
type input "240"
type input "0"
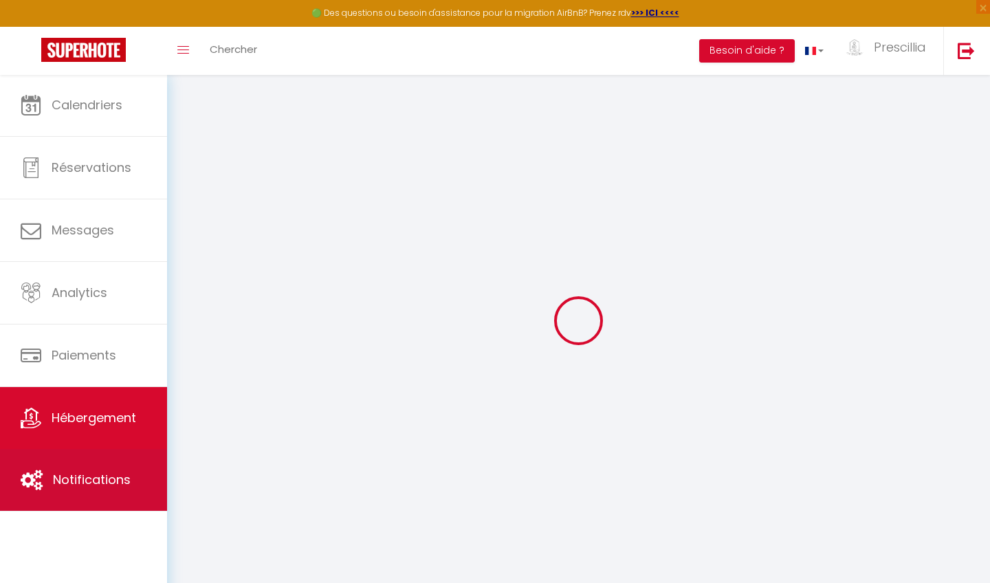
select select
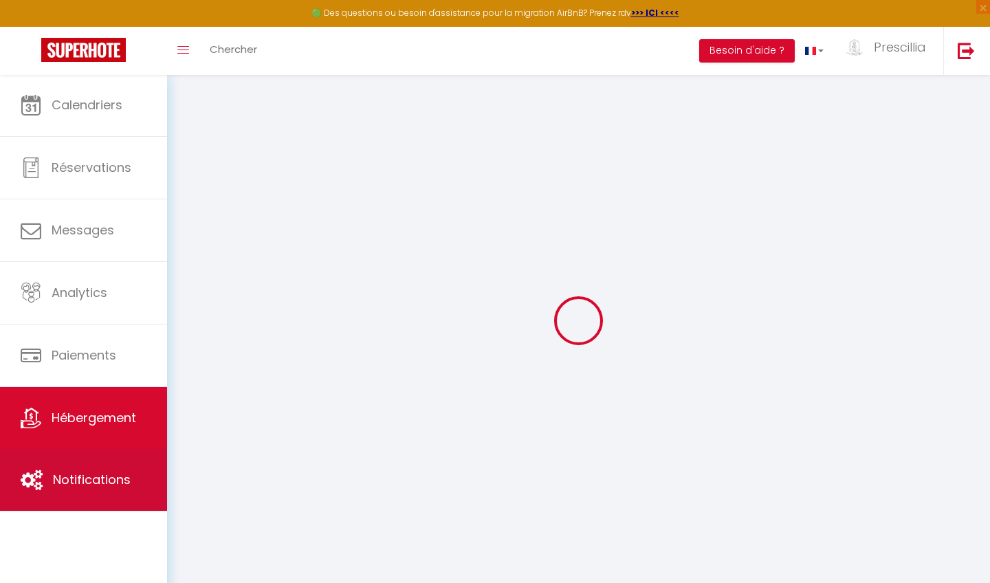
checkbox input "false"
checkbox input "true"
checkbox input "false"
select select
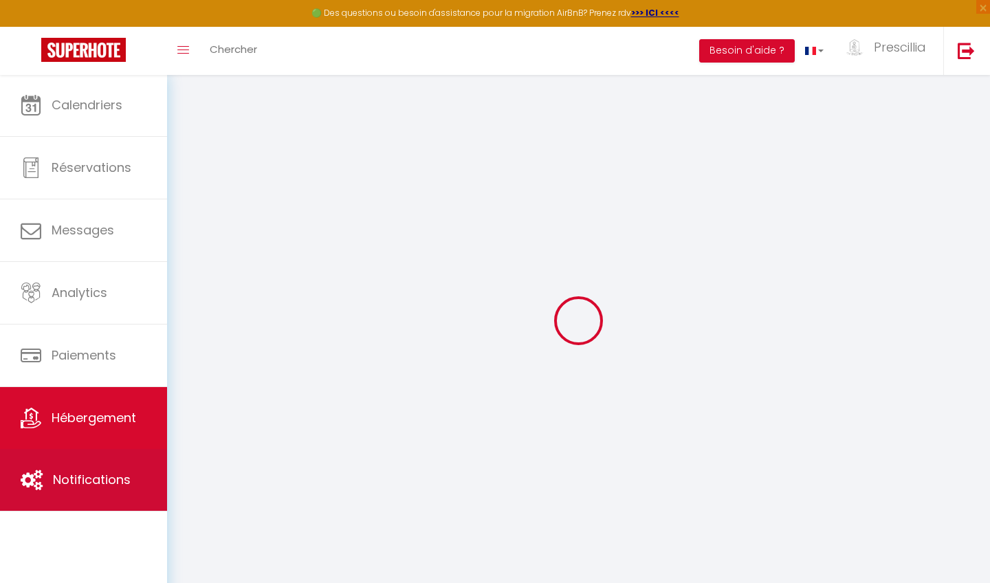
select select
checkbox input "false"
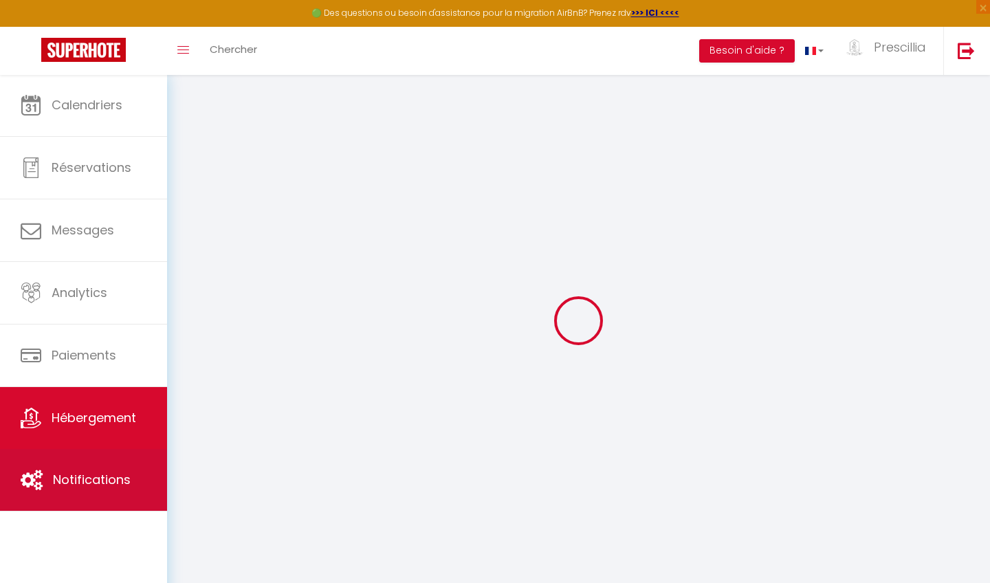
checkbox input "false"
checkbox input "true"
checkbox input "false"
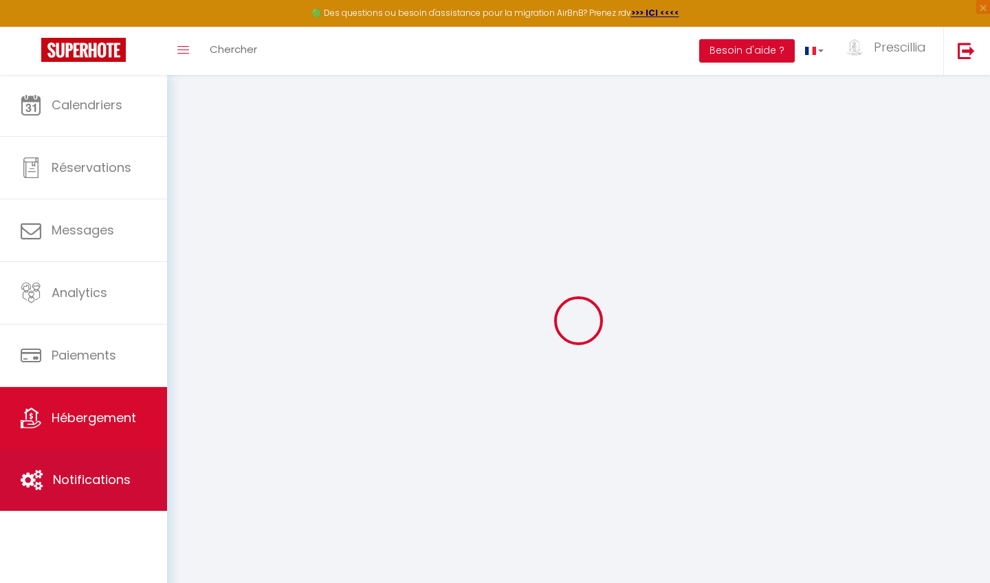
checkbox input "true"
checkbox input "false"
select select "17:00"
select select "23:45"
select select "10:00"
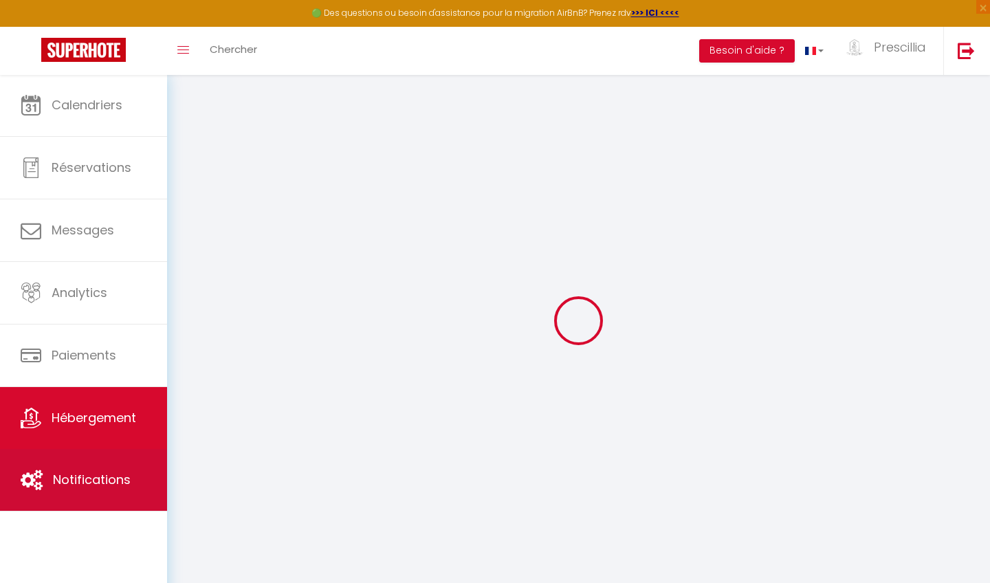
select select "30"
select select "120"
checkbox input "false"
checkbox input "true"
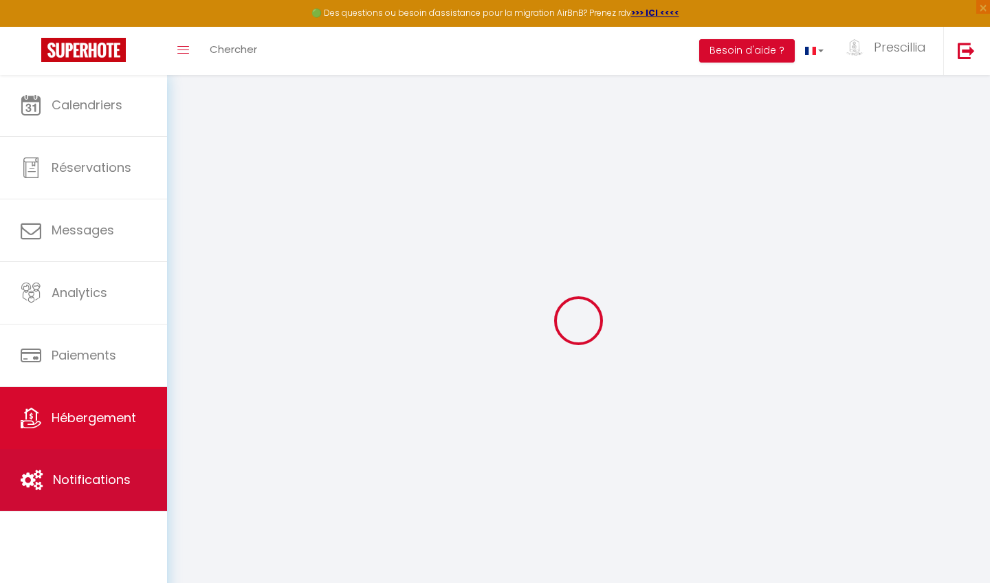
checkbox input "false"
checkbox input "true"
checkbox input "false"
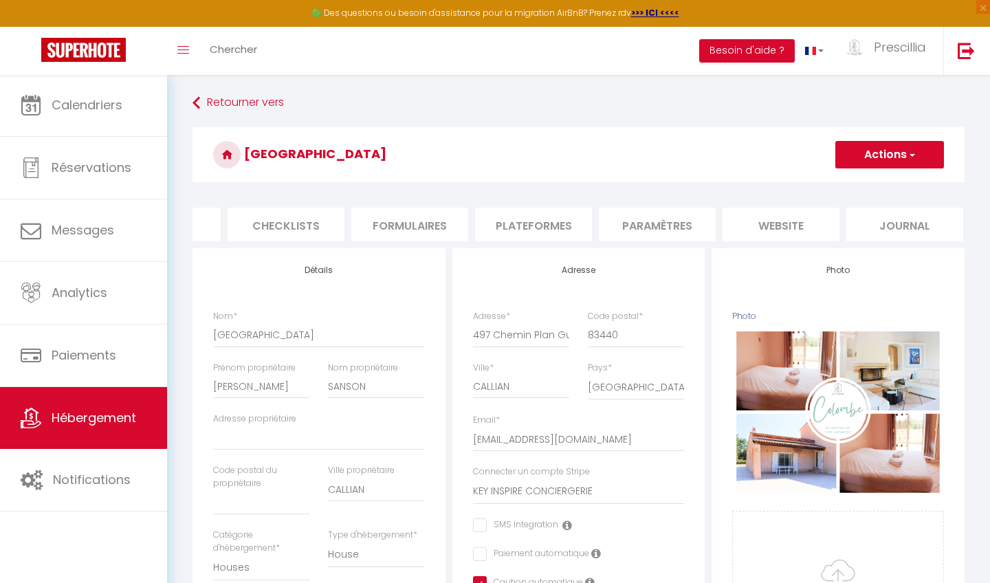
scroll to position [0, 459]
click at [526, 213] on li "Plateformes" at bounding box center [535, 225] width 117 height 34
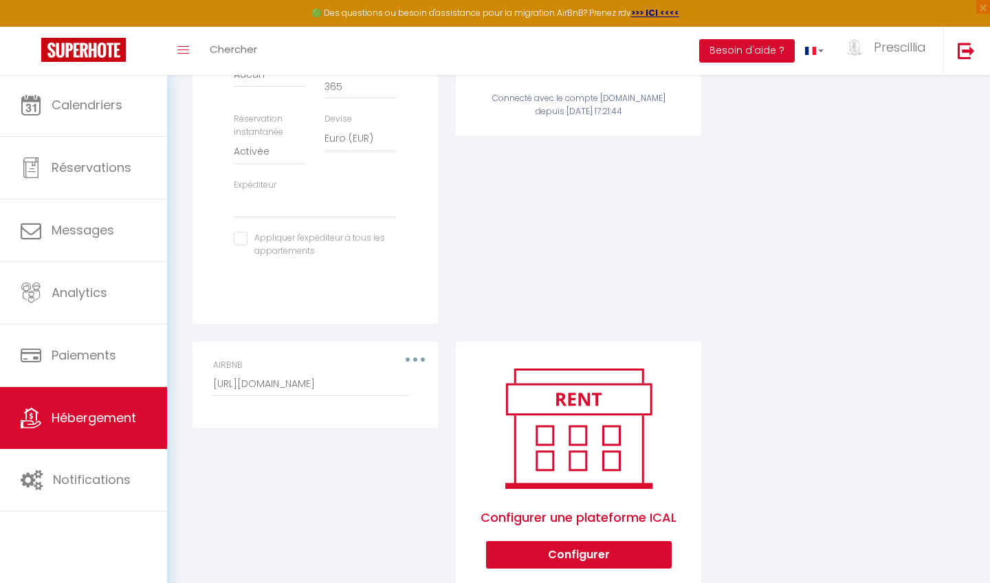
scroll to position [454, 0]
click at [418, 347] on button "button" at bounding box center [415, 358] width 39 height 22
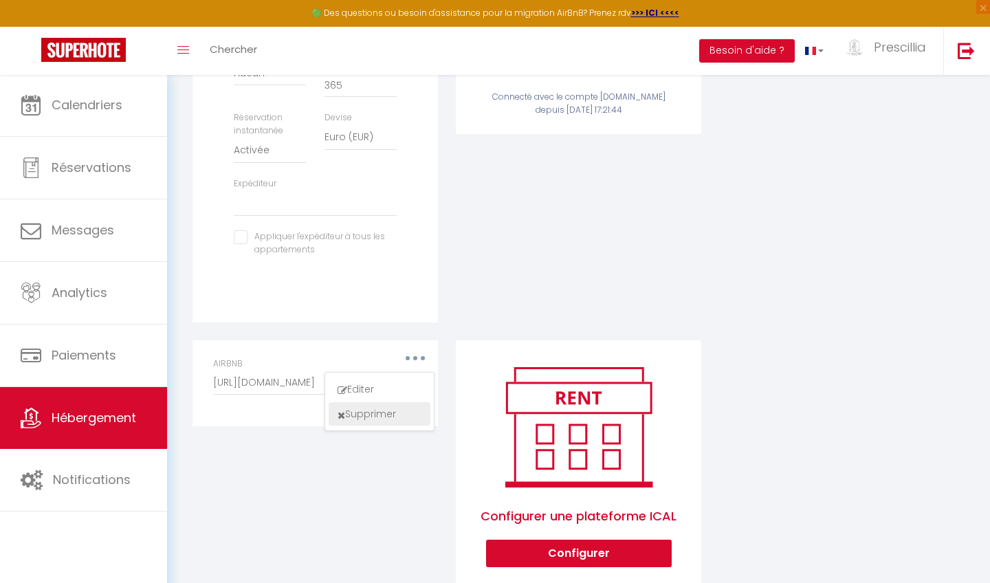
click at [386, 402] on button "Supprimer" at bounding box center [380, 413] width 102 height 23
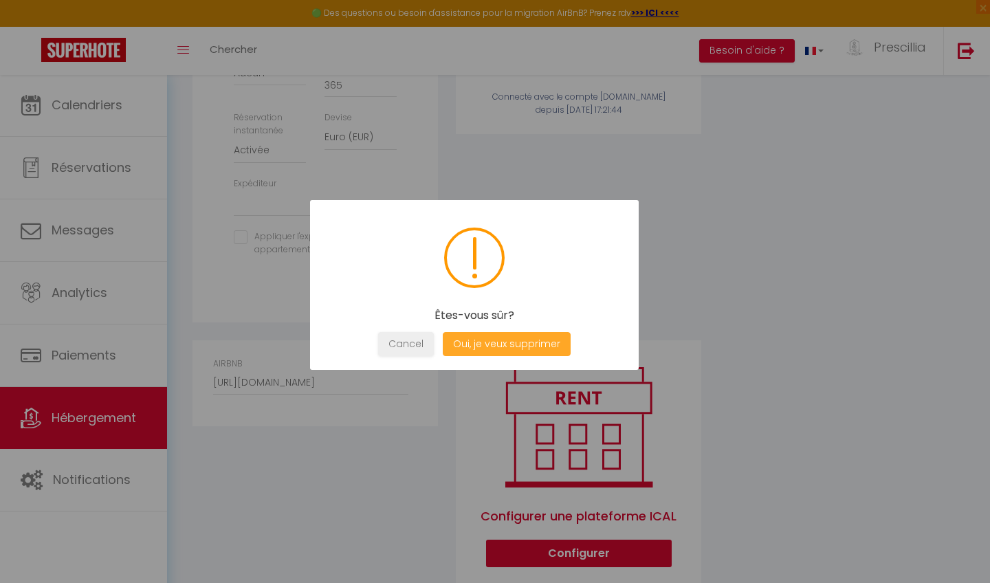
click at [486, 344] on button "Oui, je veux supprimer" at bounding box center [507, 344] width 128 height 24
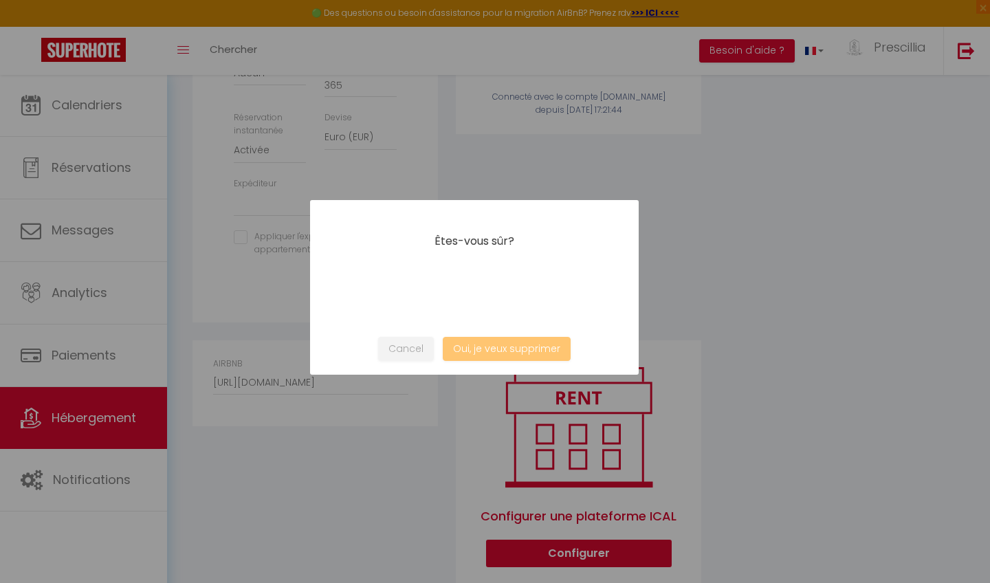
select select
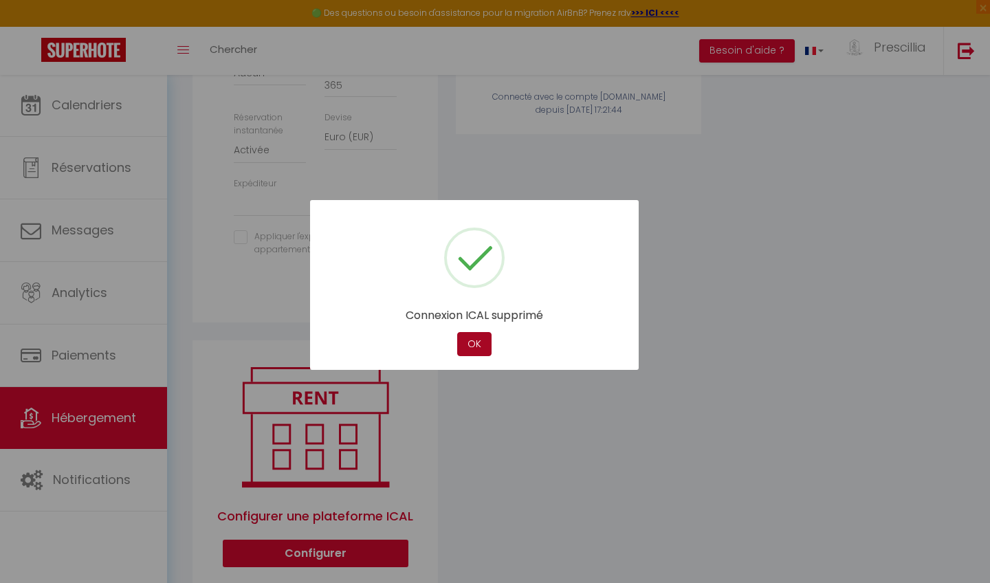
click at [475, 349] on button "OK" at bounding box center [474, 344] width 34 height 24
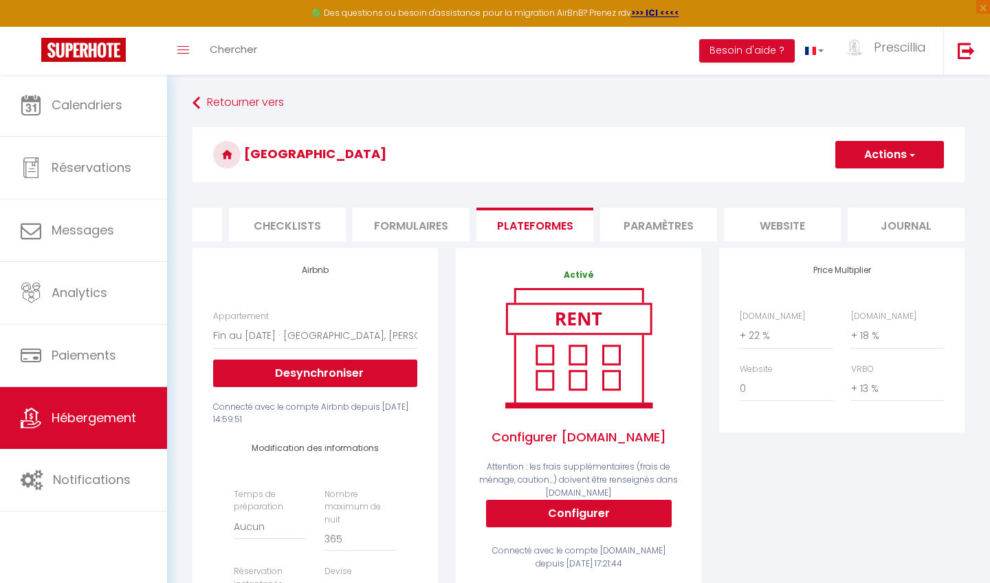
scroll to position [0, 0]
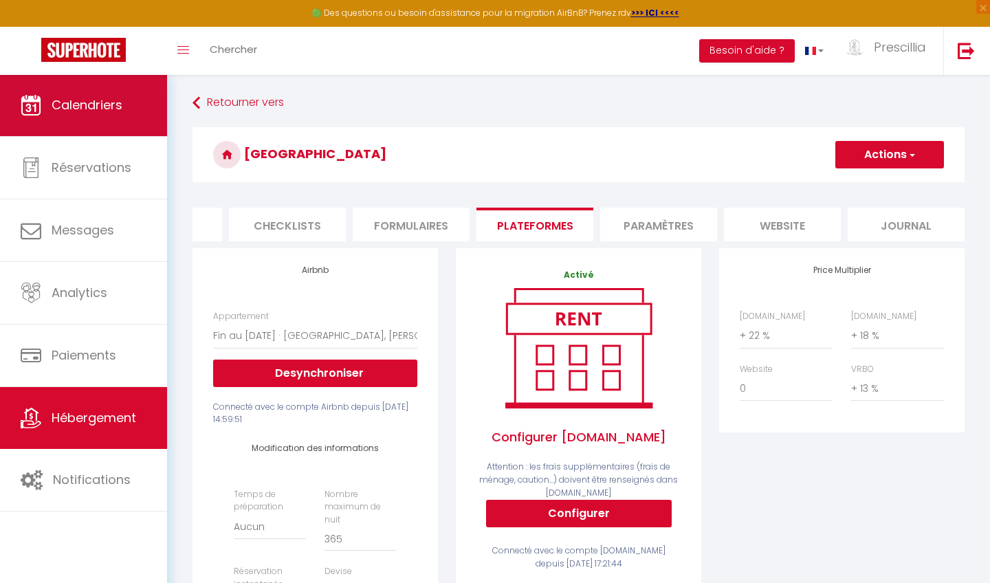
click at [120, 98] on span "Calendriers" at bounding box center [87, 104] width 71 height 17
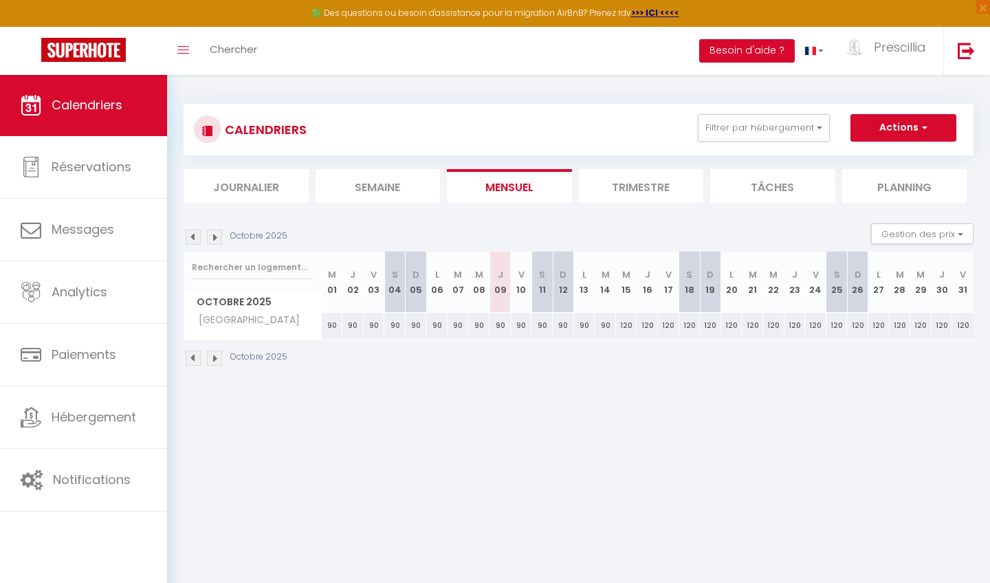
click at [213, 354] on img at bounding box center [214, 358] width 15 height 15
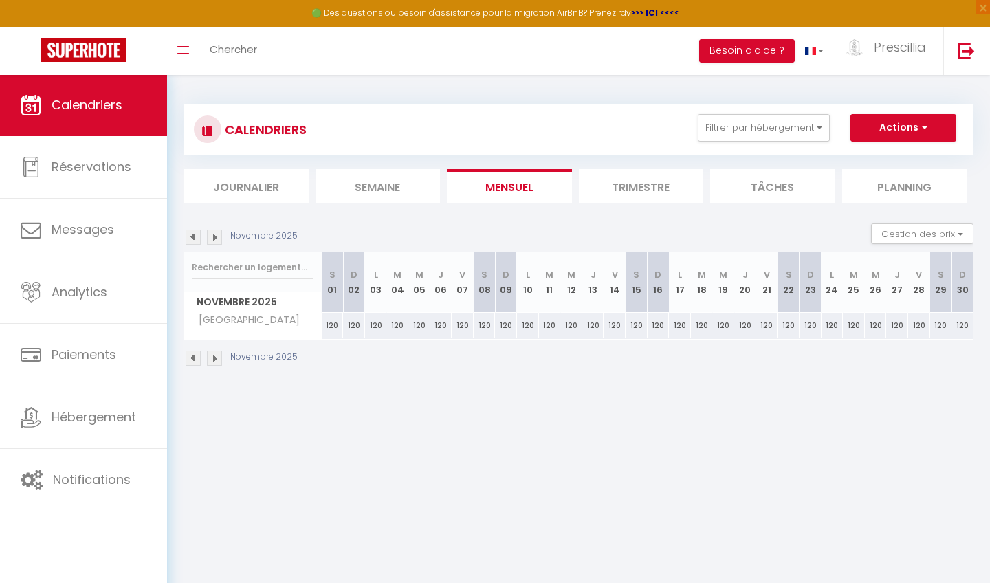
click at [213, 354] on img at bounding box center [214, 358] width 15 height 15
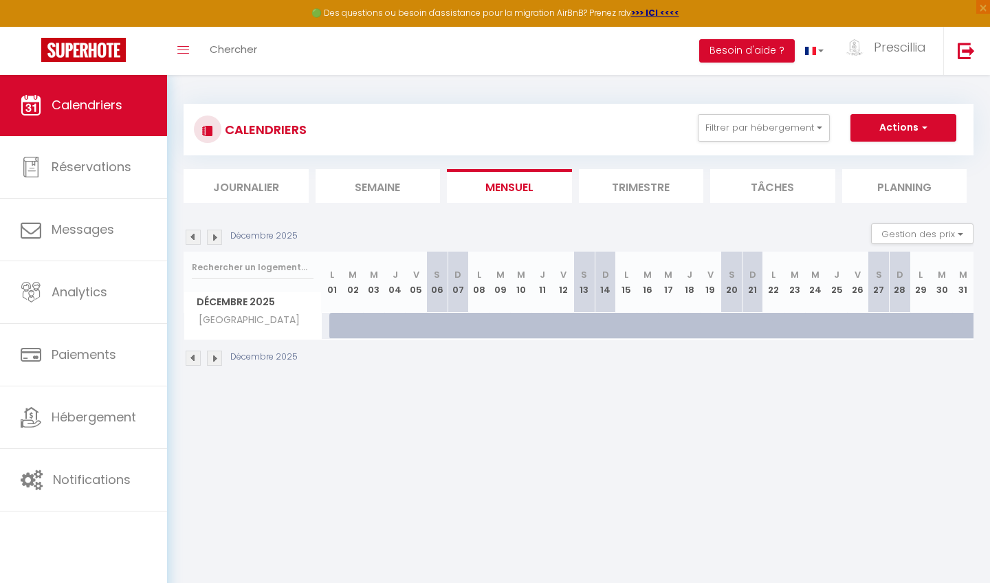
click at [213, 355] on img at bounding box center [214, 358] width 15 height 15
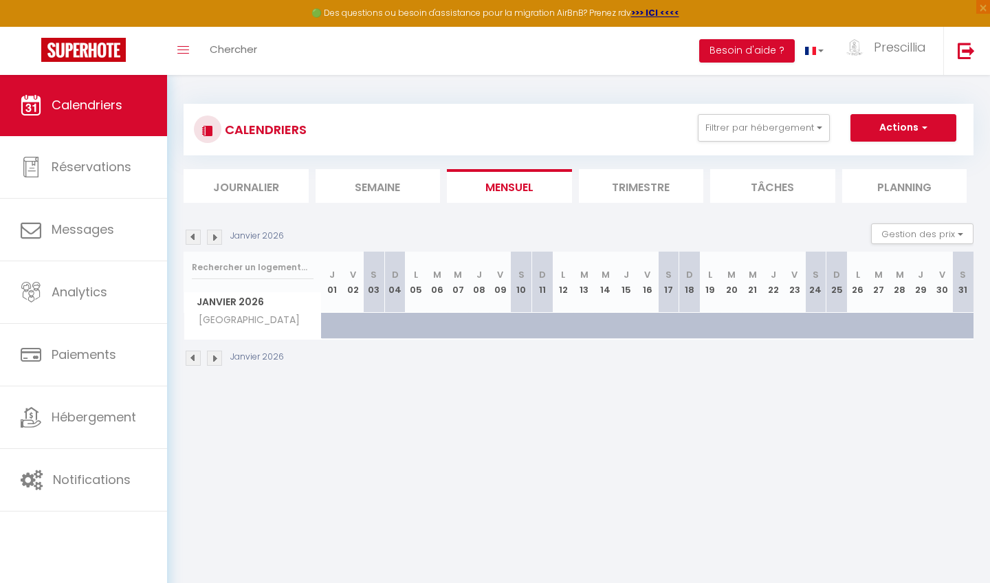
click at [213, 355] on img at bounding box center [214, 358] width 15 height 15
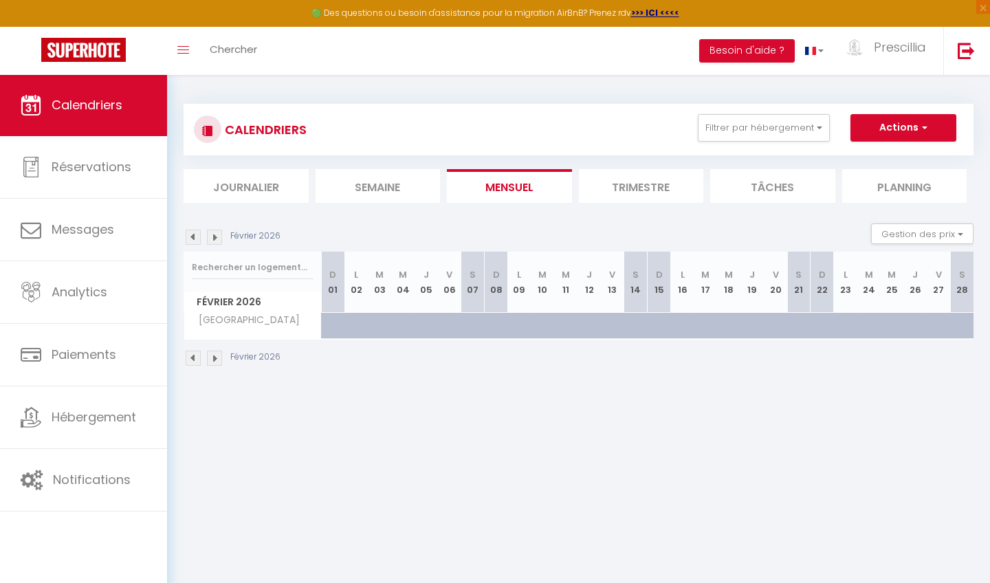
click at [213, 355] on img at bounding box center [214, 358] width 15 height 15
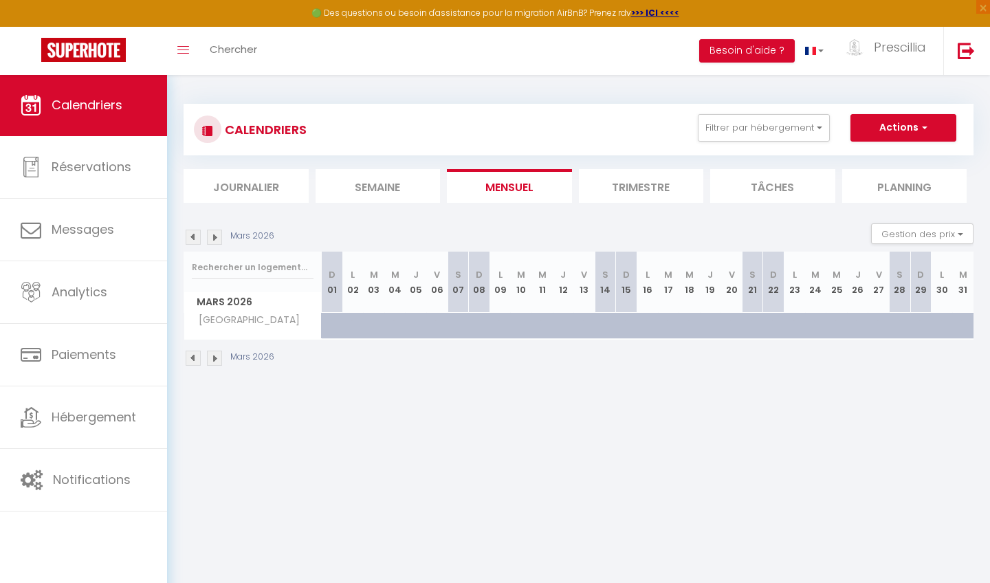
click at [213, 356] on img at bounding box center [214, 358] width 15 height 15
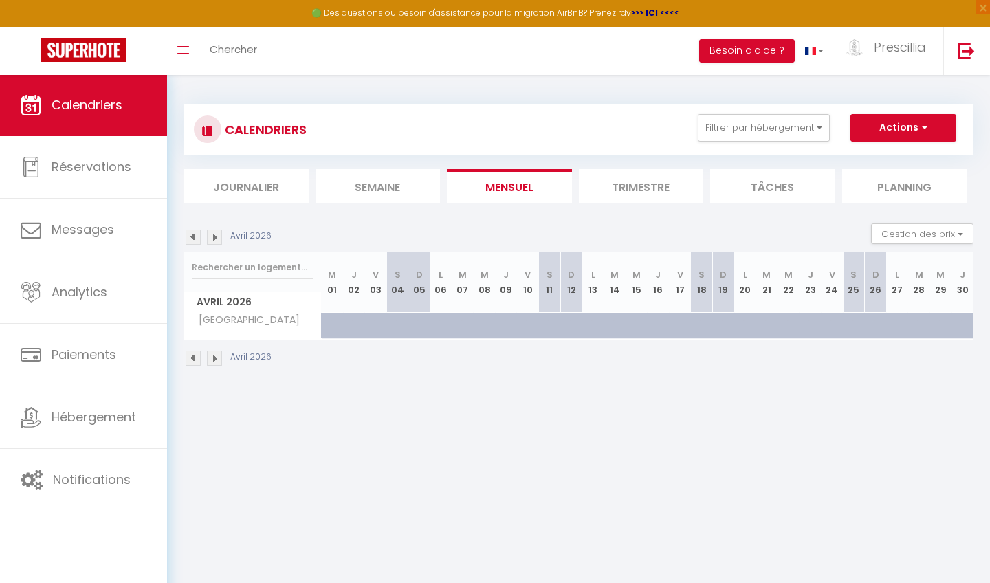
click at [213, 356] on img at bounding box center [214, 358] width 15 height 15
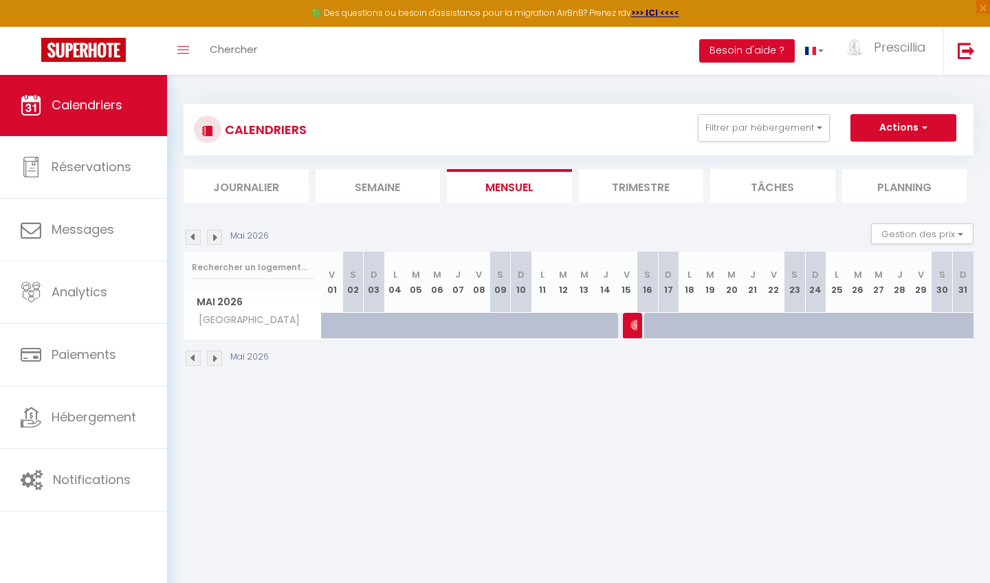
click at [637, 330] on img at bounding box center [636, 325] width 11 height 11
select select "OK"
select select "0"
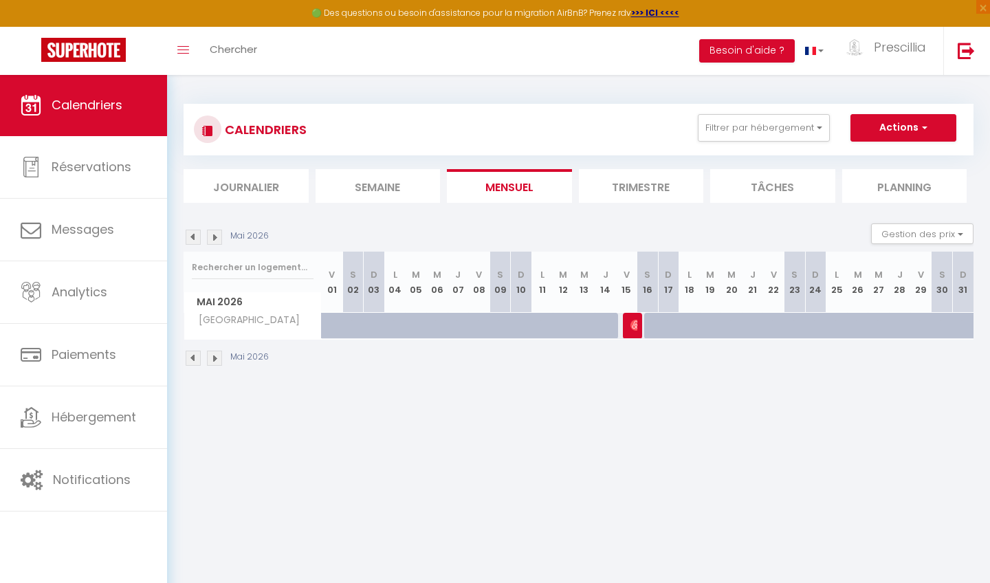
select select "1"
select select
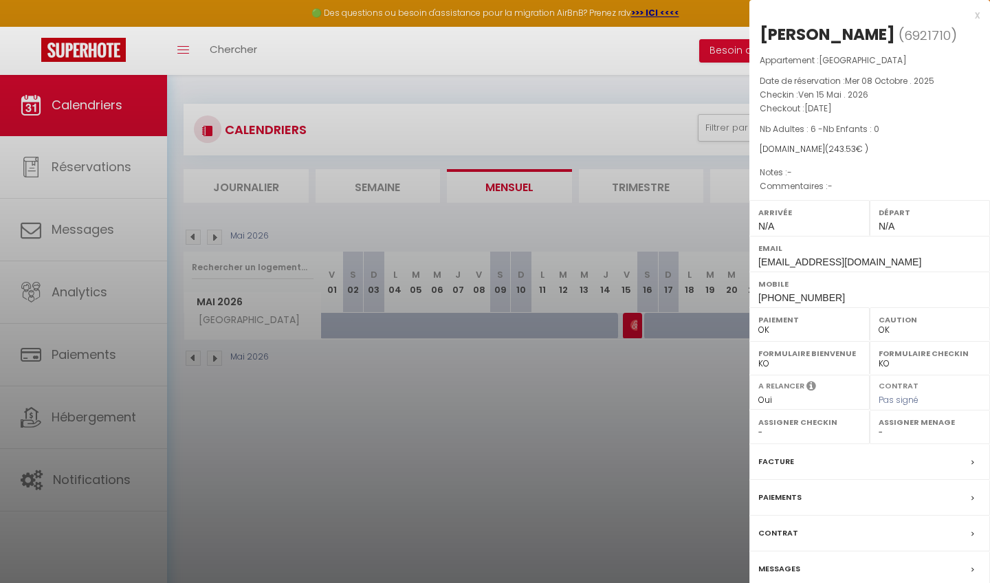
click at [910, 15] on div "x" at bounding box center [865, 15] width 230 height 17
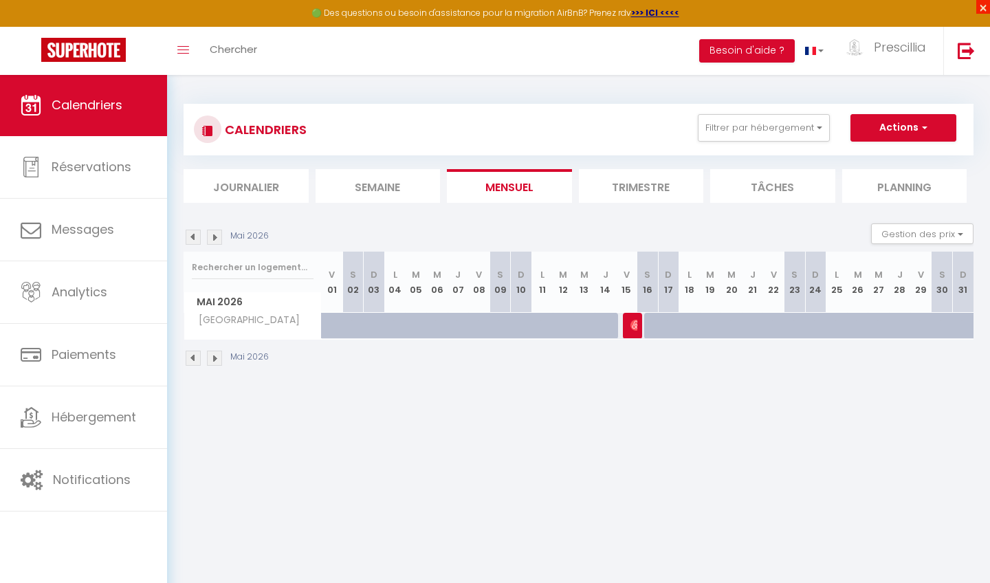
click at [910, 3] on span "×" at bounding box center [984, 7] width 14 height 14
